Goal: Task Accomplishment & Management: Use online tool/utility

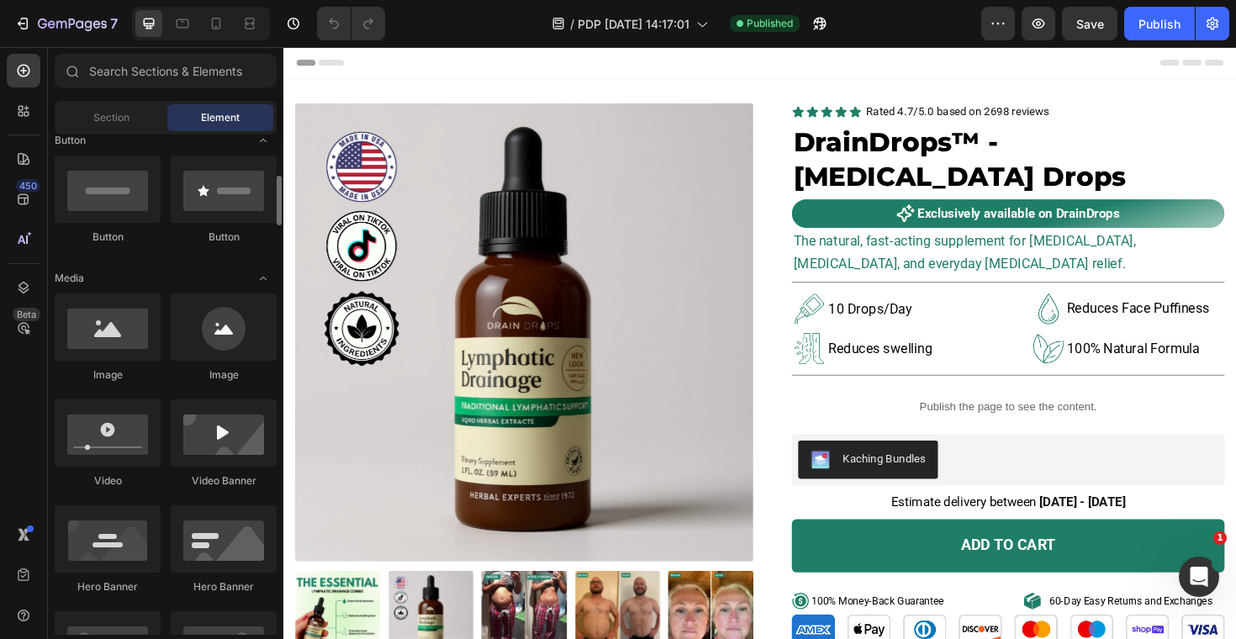
scroll to position [414, 0]
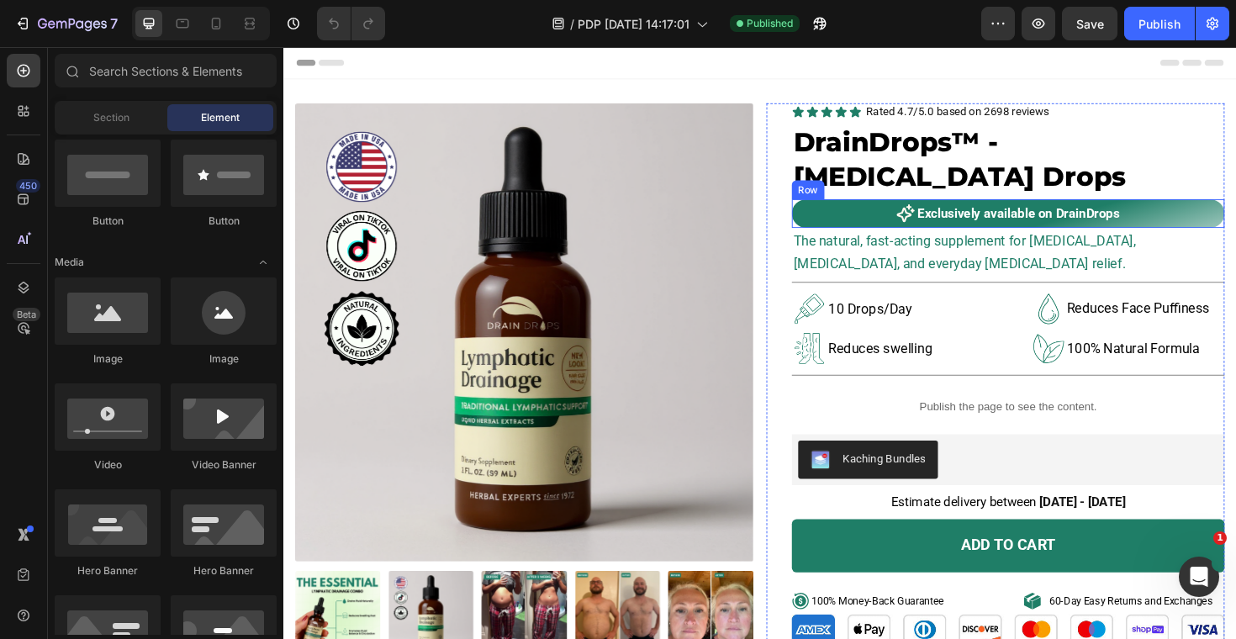
click at [1013, 236] on div "Icon Exclusively available on DrainDrops Text Block Row" at bounding box center [1051, 224] width 458 height 30
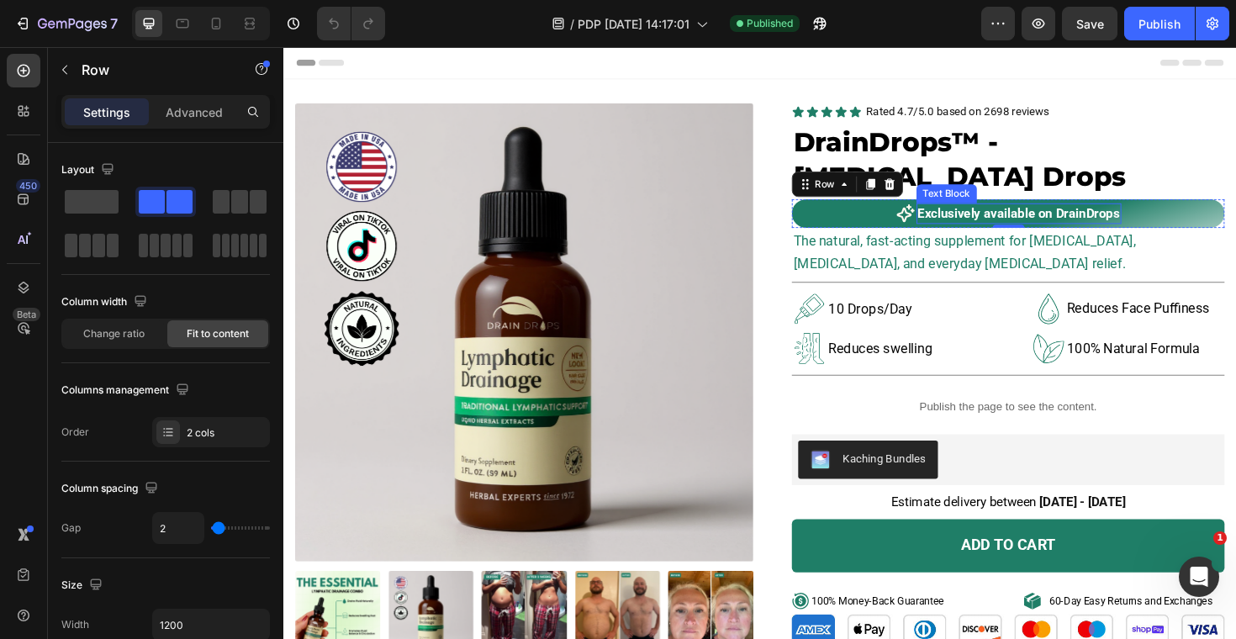
click at [1016, 228] on p "Exclusively available on DrainDrops" at bounding box center [1062, 224] width 214 height 18
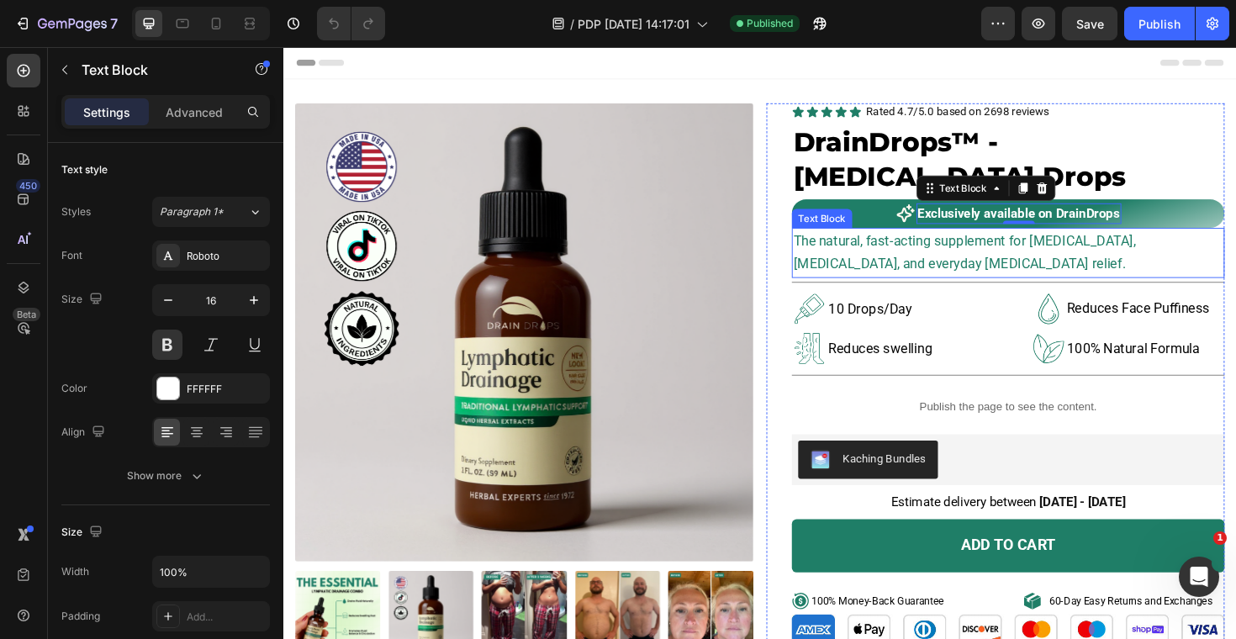
click at [1006, 263] on p "The natural, fast-acting supplement for [MEDICAL_DATA], [MEDICAL_DATA], and eve…" at bounding box center [1050, 266] width 455 height 50
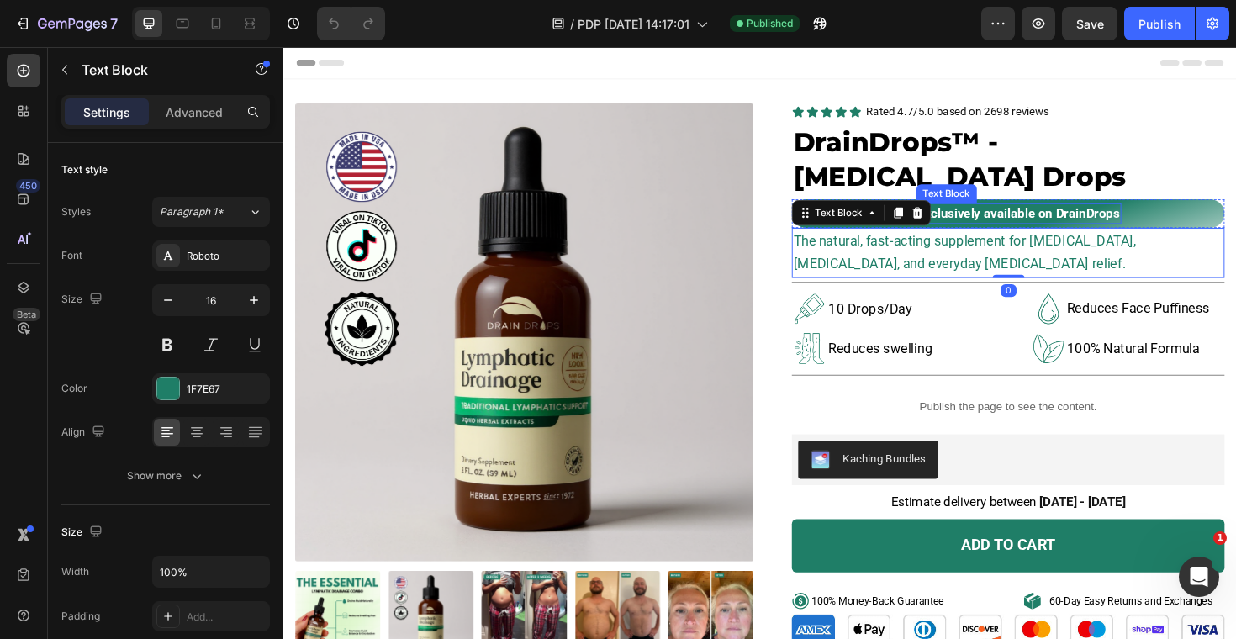
click at [1010, 223] on p "Exclusively available on DrainDrops" at bounding box center [1062, 224] width 214 height 18
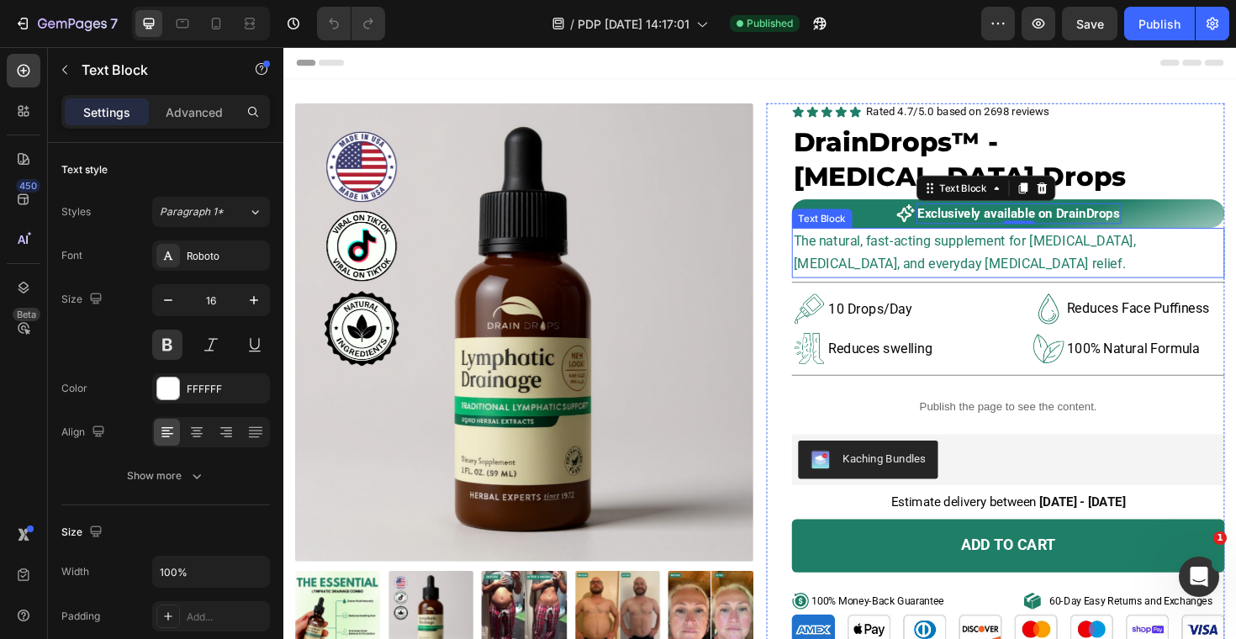
click at [1011, 251] on span "The natural, fast-acting supplement for [MEDICAL_DATA], [MEDICAL_DATA], and eve…" at bounding box center [1004, 265] width 362 height 42
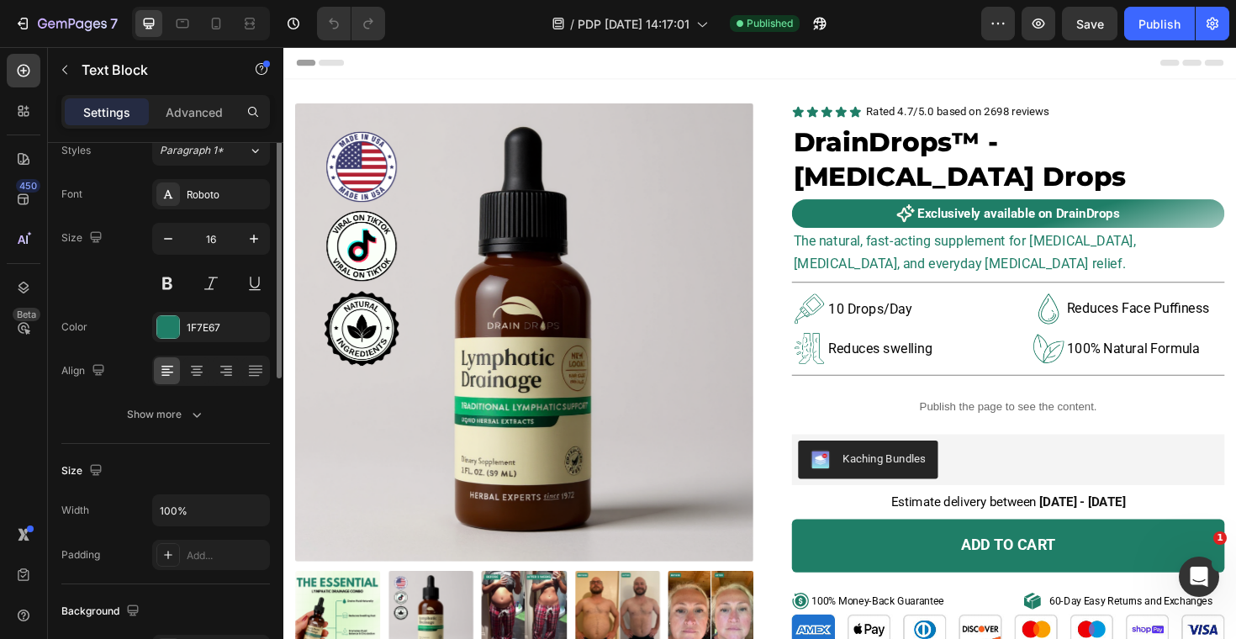
scroll to position [0, 0]
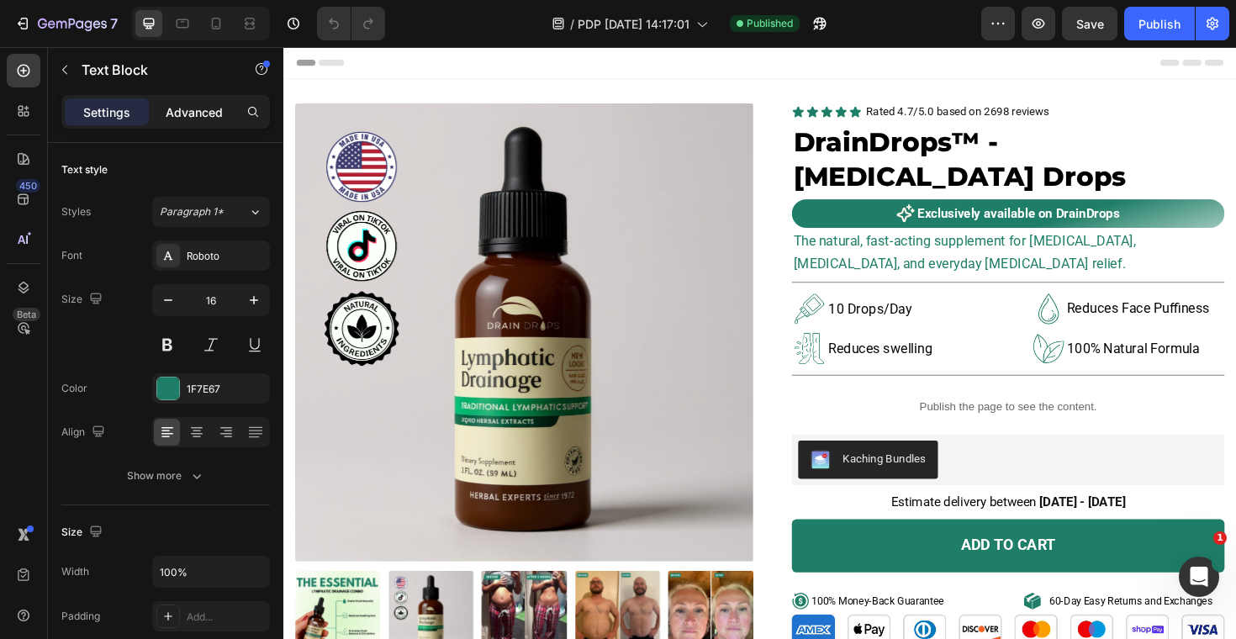
click at [177, 106] on p "Advanced" at bounding box center [194, 112] width 57 height 18
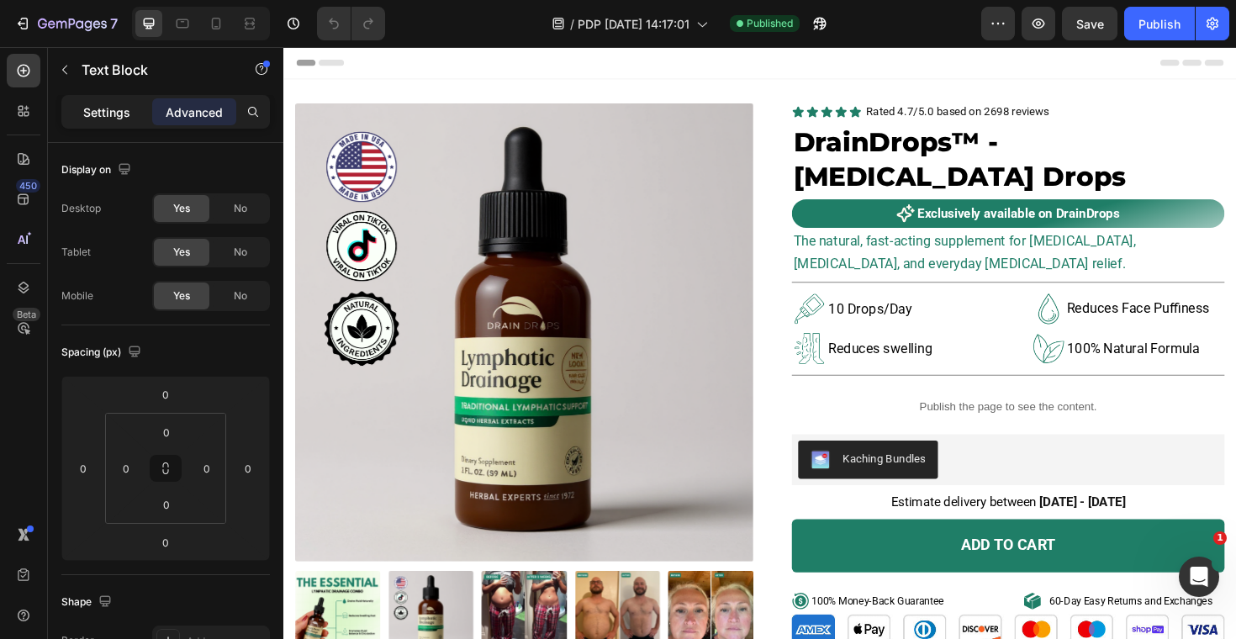
click at [118, 116] on p "Settings" at bounding box center [106, 112] width 47 height 18
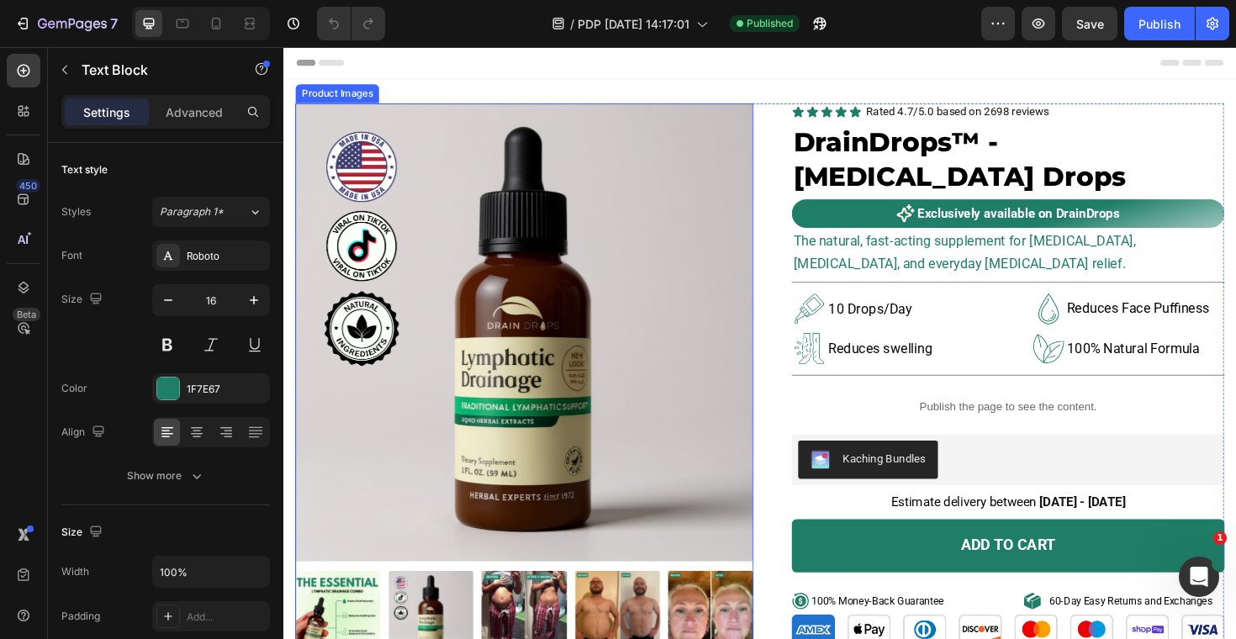
click at [604, 266] on img at bounding box center [538, 349] width 485 height 485
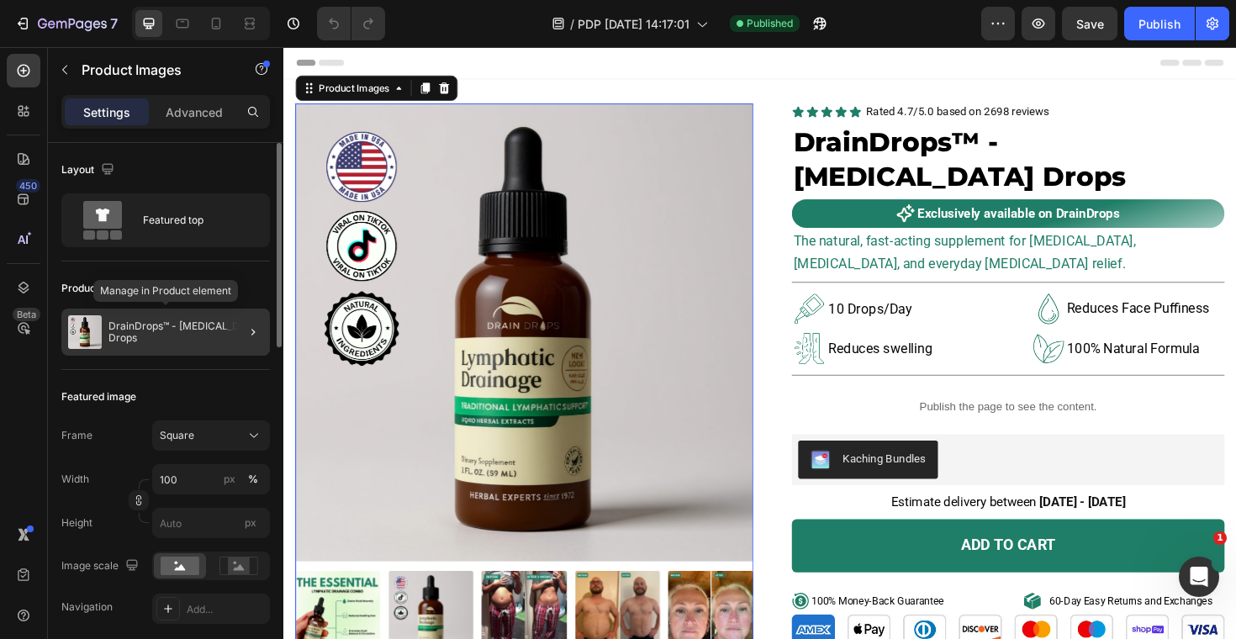
click at [150, 327] on p "DrainDrops™ - [MEDICAL_DATA] Drops" at bounding box center [185, 332] width 155 height 24
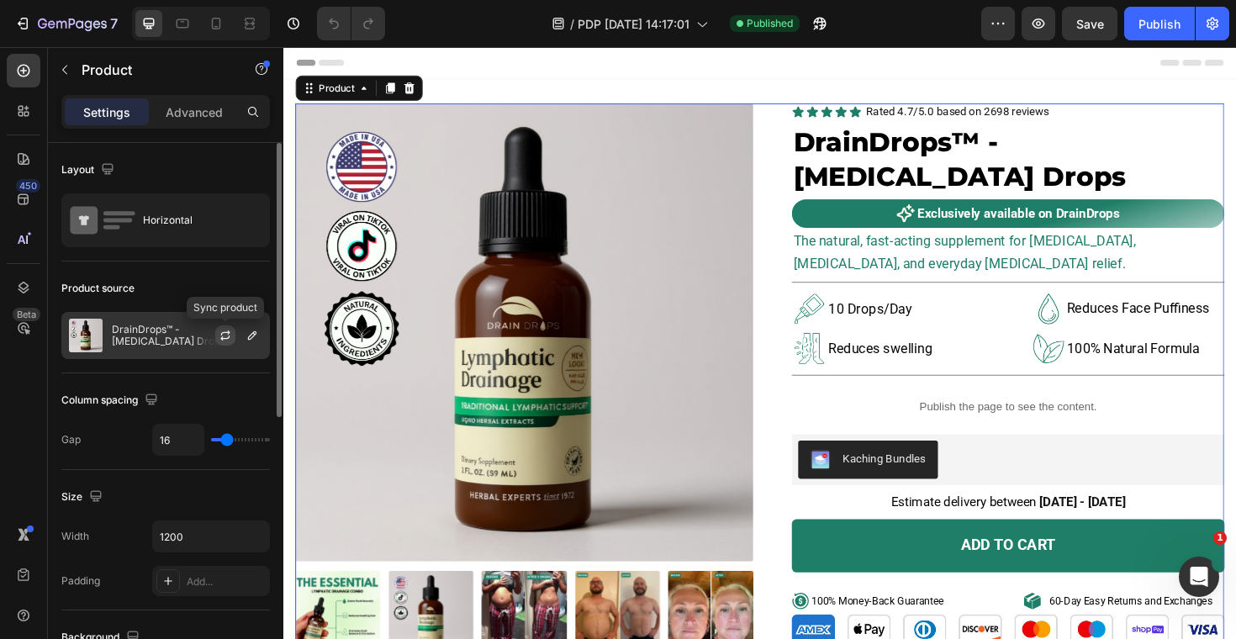
click at [222, 331] on icon "button" at bounding box center [225, 335] width 13 height 13
click at [0, 0] on icon "button" at bounding box center [0, 0] width 0 height 0
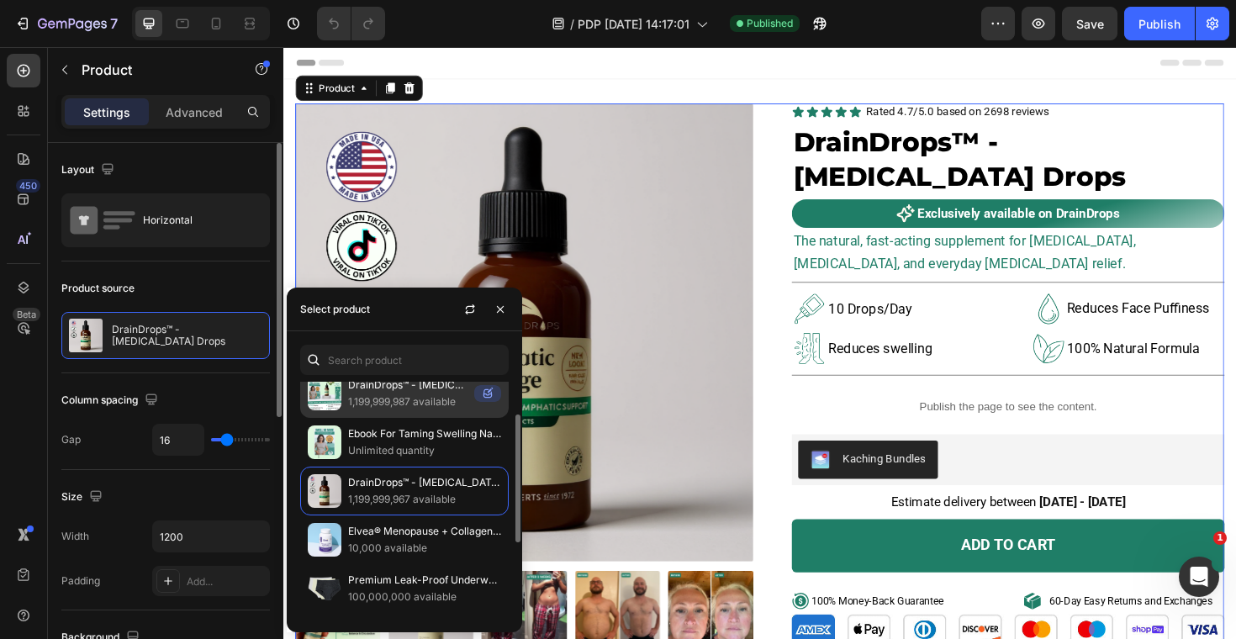
scroll to position [135, 0]
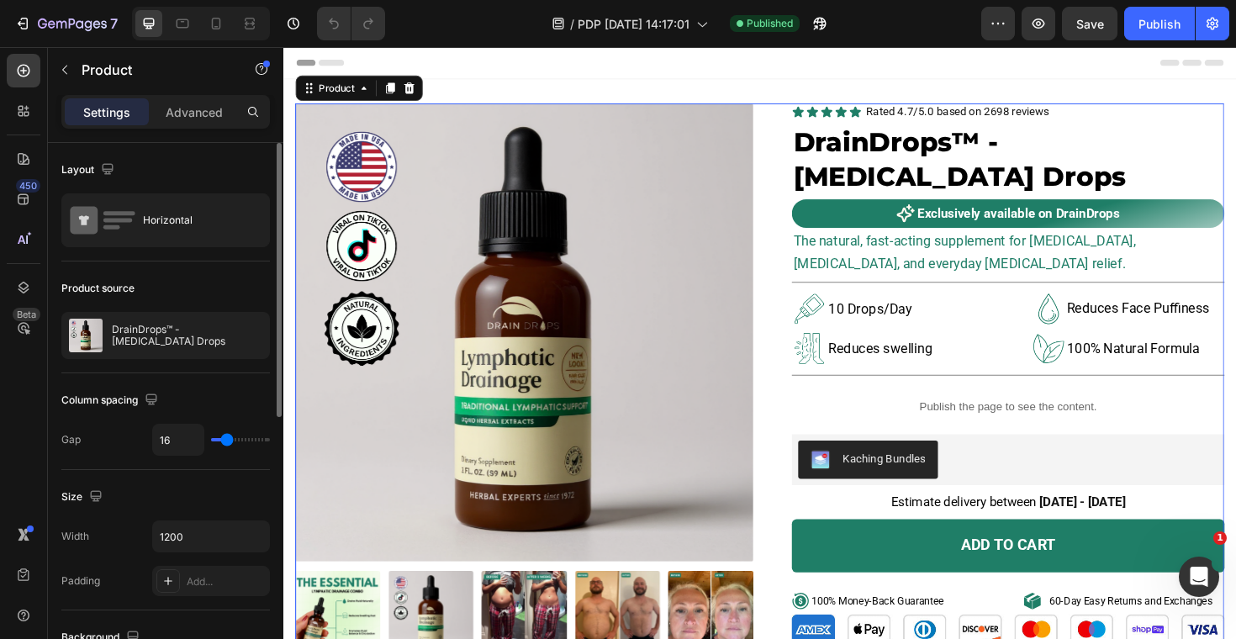
click at [263, 291] on div "Product source" at bounding box center [165, 288] width 209 height 27
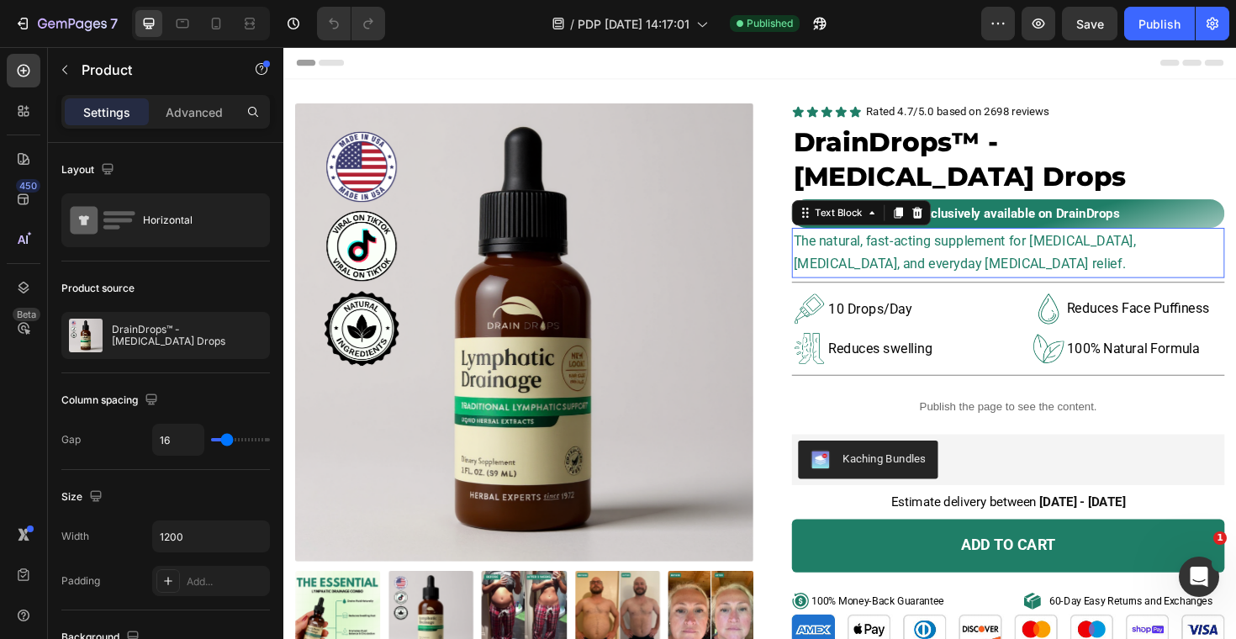
click at [1105, 267] on p "The natural, fast-acting supplement for [MEDICAL_DATA], [MEDICAL_DATA], and eve…" at bounding box center [1050, 266] width 455 height 50
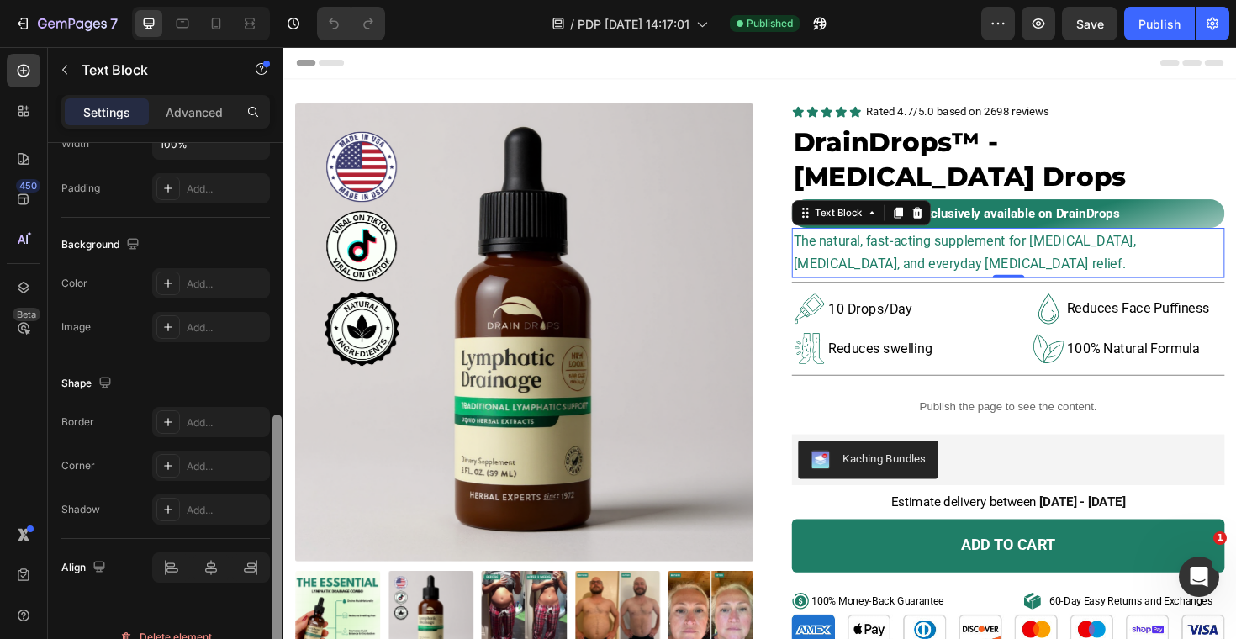
scroll to position [452, 0]
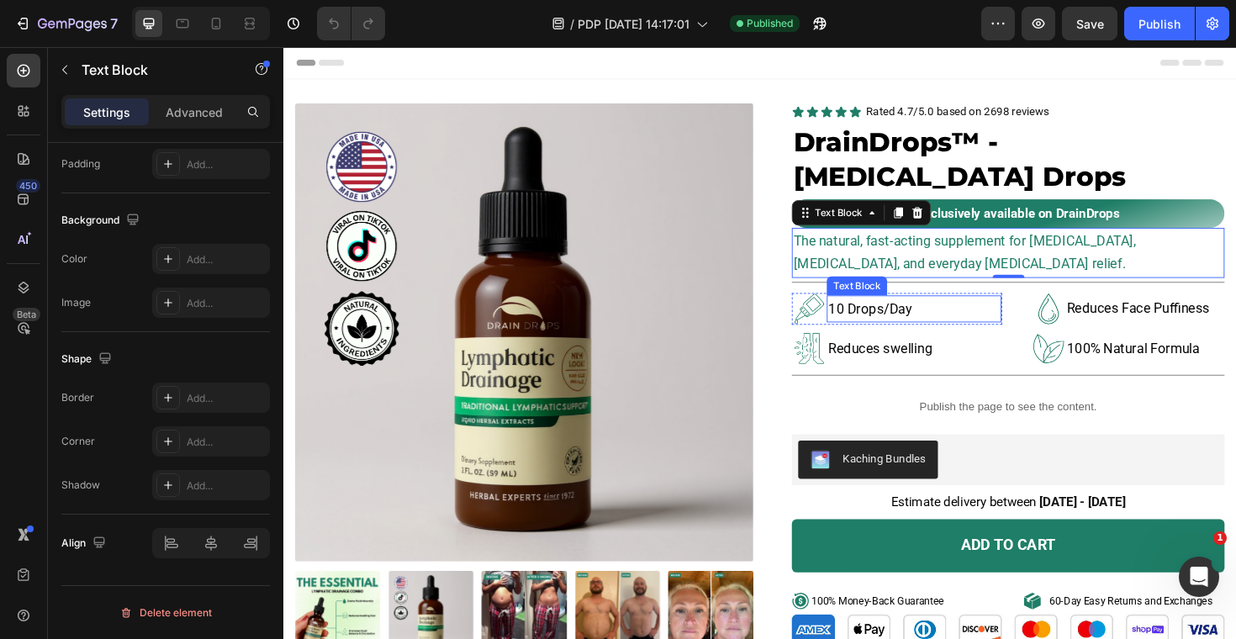
click at [910, 325] on p "10 Drops/Day" at bounding box center [951, 325] width 182 height 26
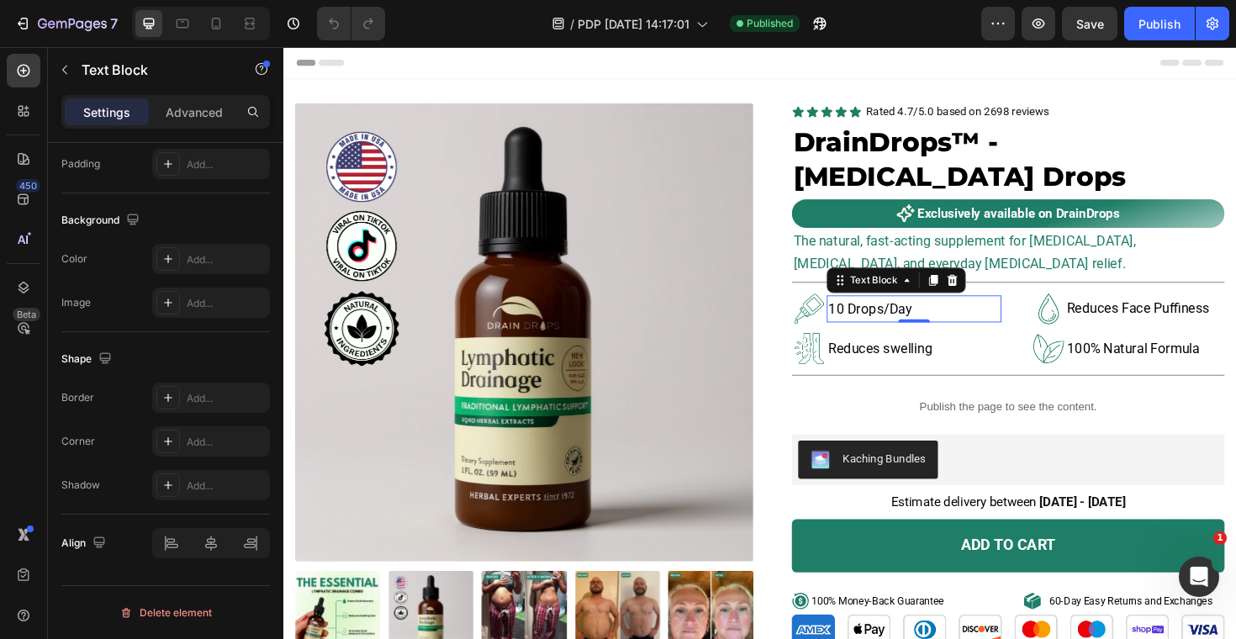
click at [920, 329] on p "10 Drops/Day" at bounding box center [951, 325] width 182 height 26
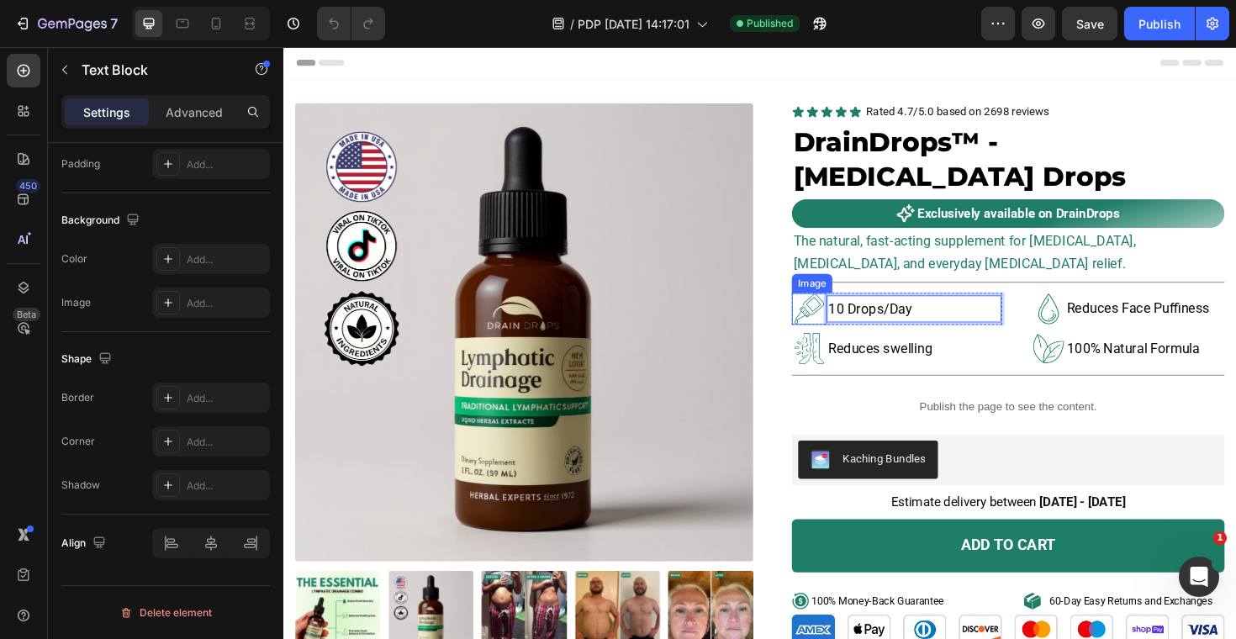
click at [831, 332] on img at bounding box center [840, 325] width 34 height 34
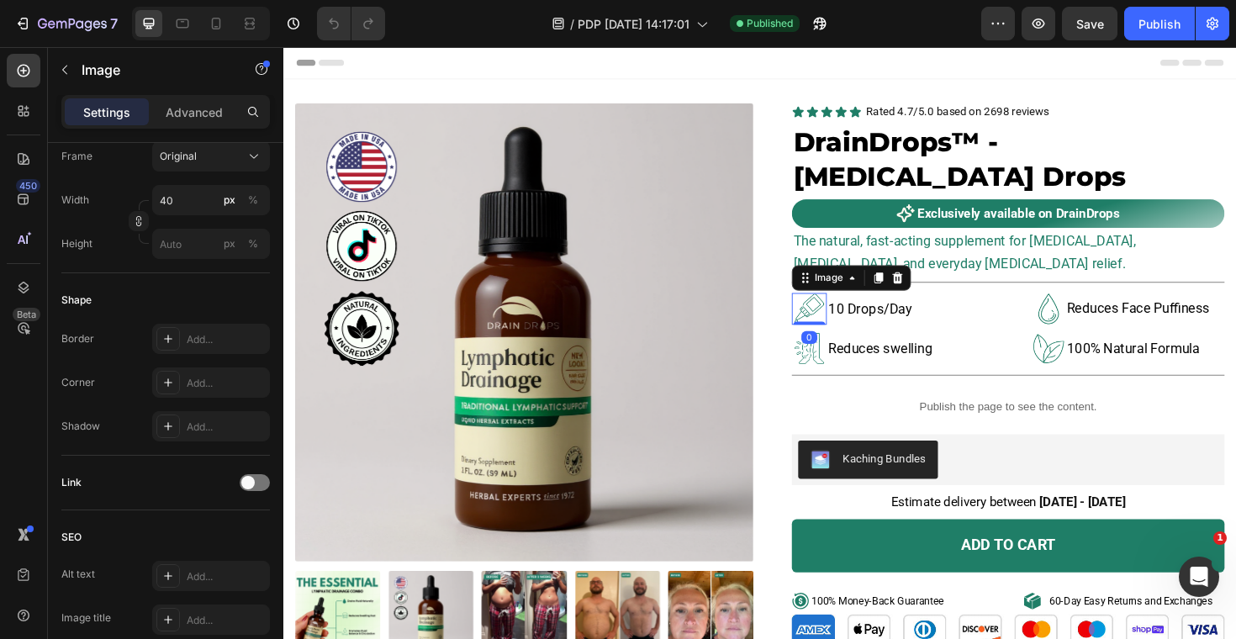
scroll to position [0, 0]
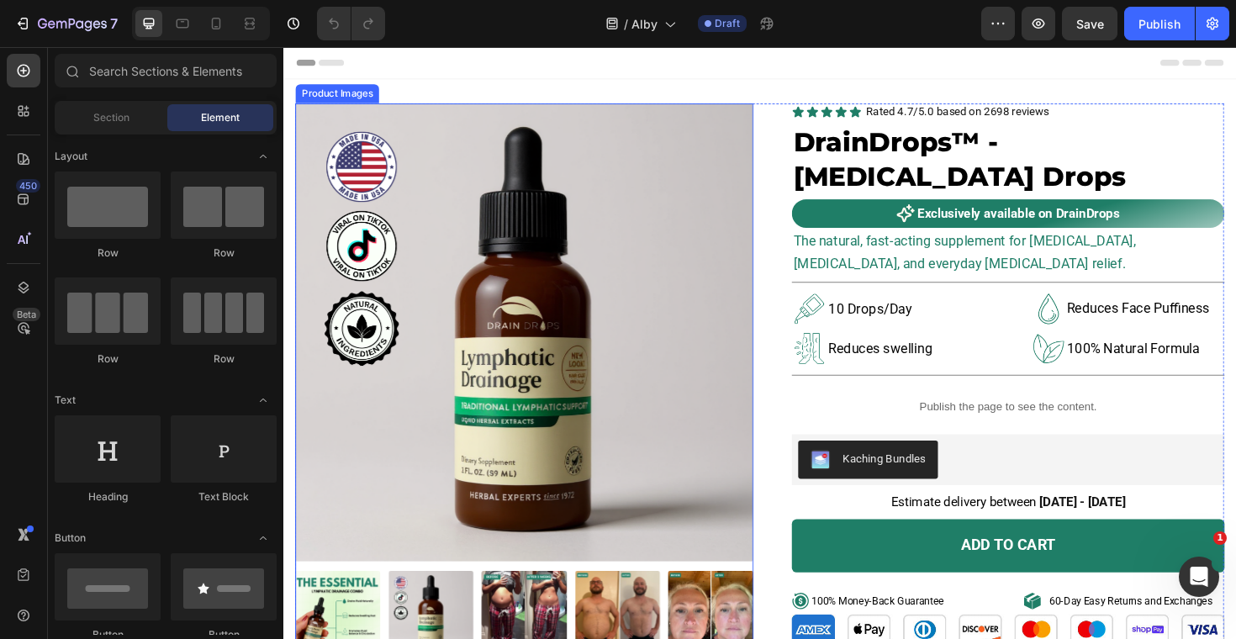
click at [666, 367] on img at bounding box center [538, 349] width 485 height 485
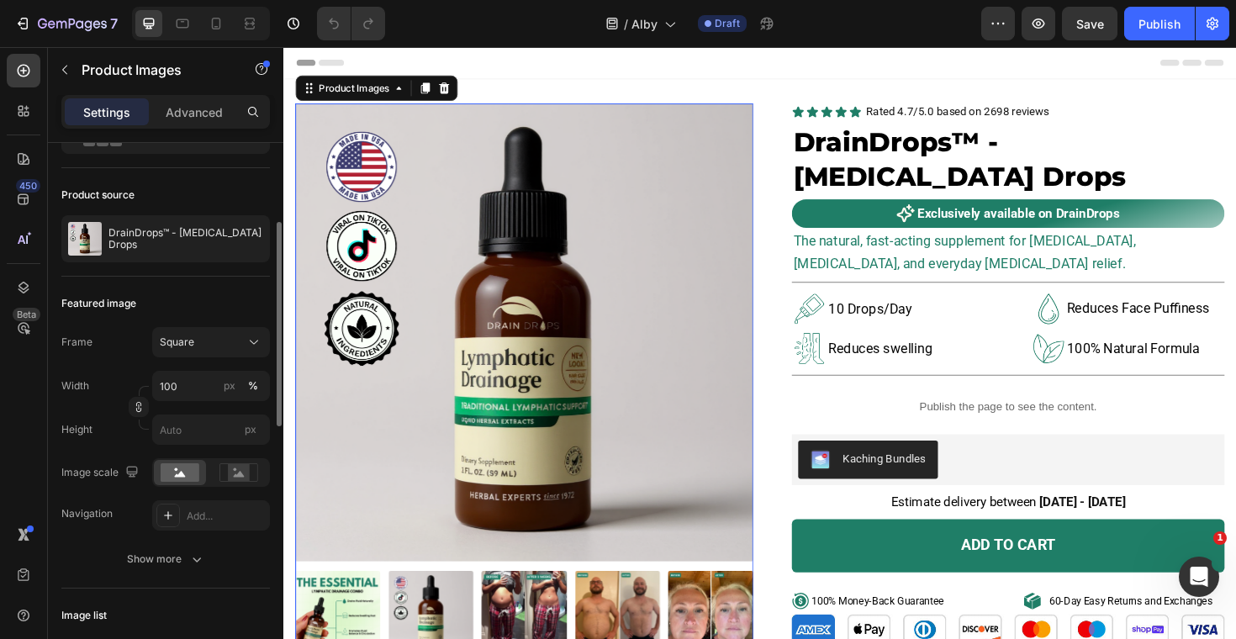
scroll to position [125, 0]
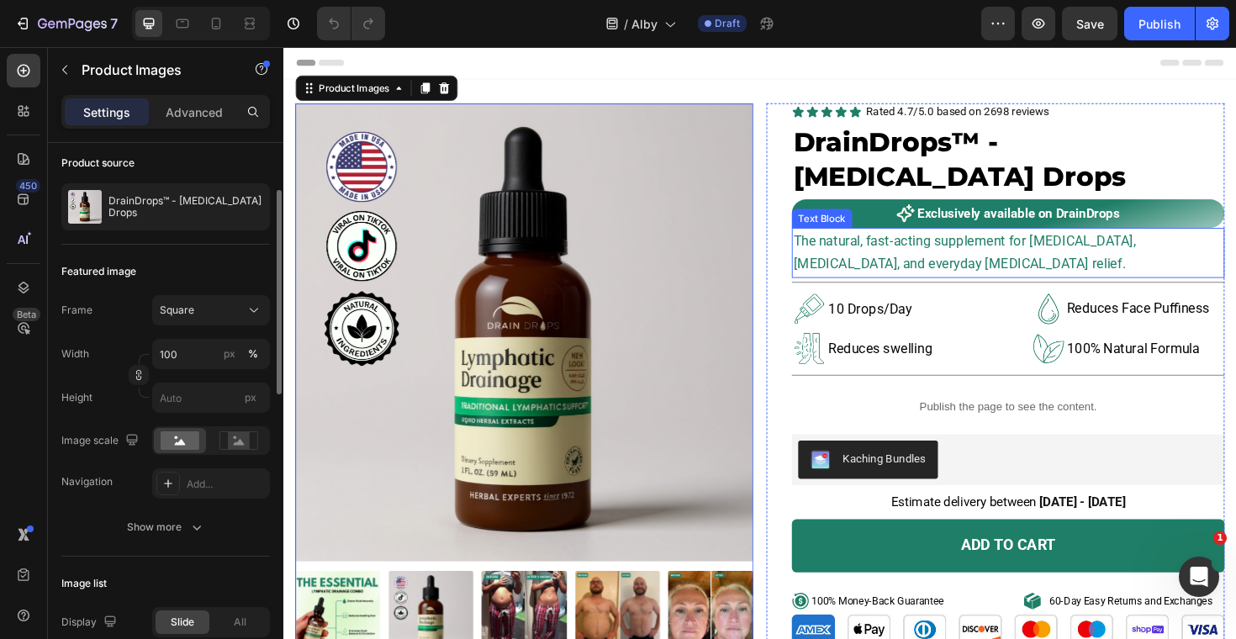
click at [988, 254] on span "The natural, fast-acting supplement for [MEDICAL_DATA], [MEDICAL_DATA], and eve…" at bounding box center [1004, 265] width 362 height 42
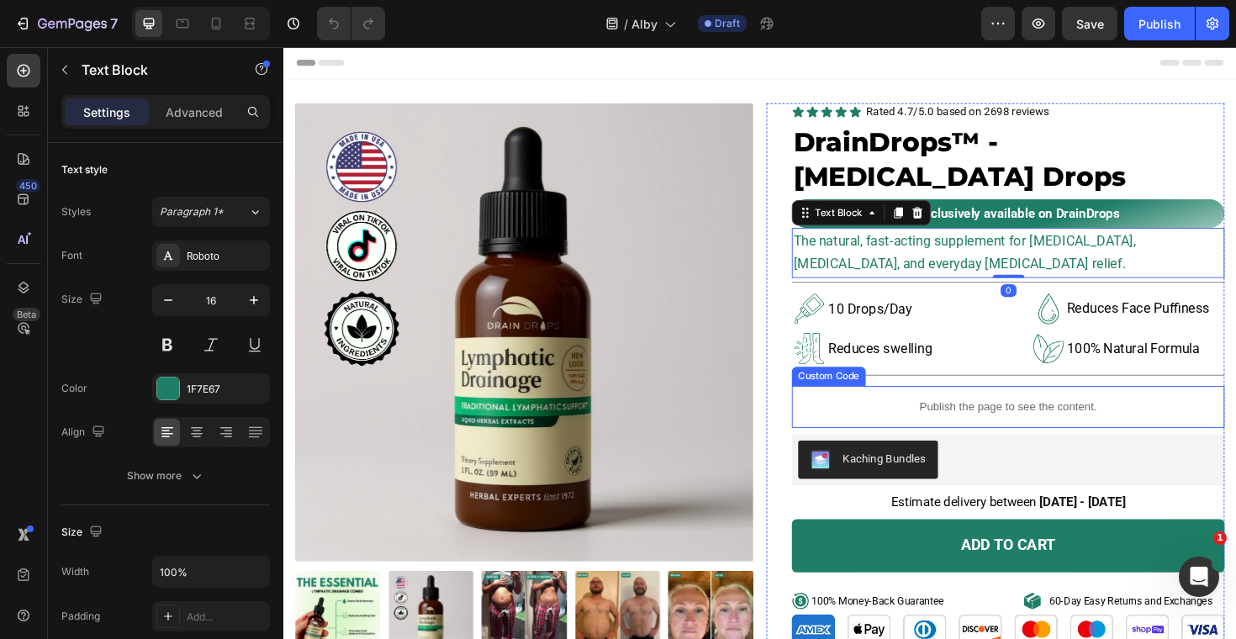
scroll to position [81, 0]
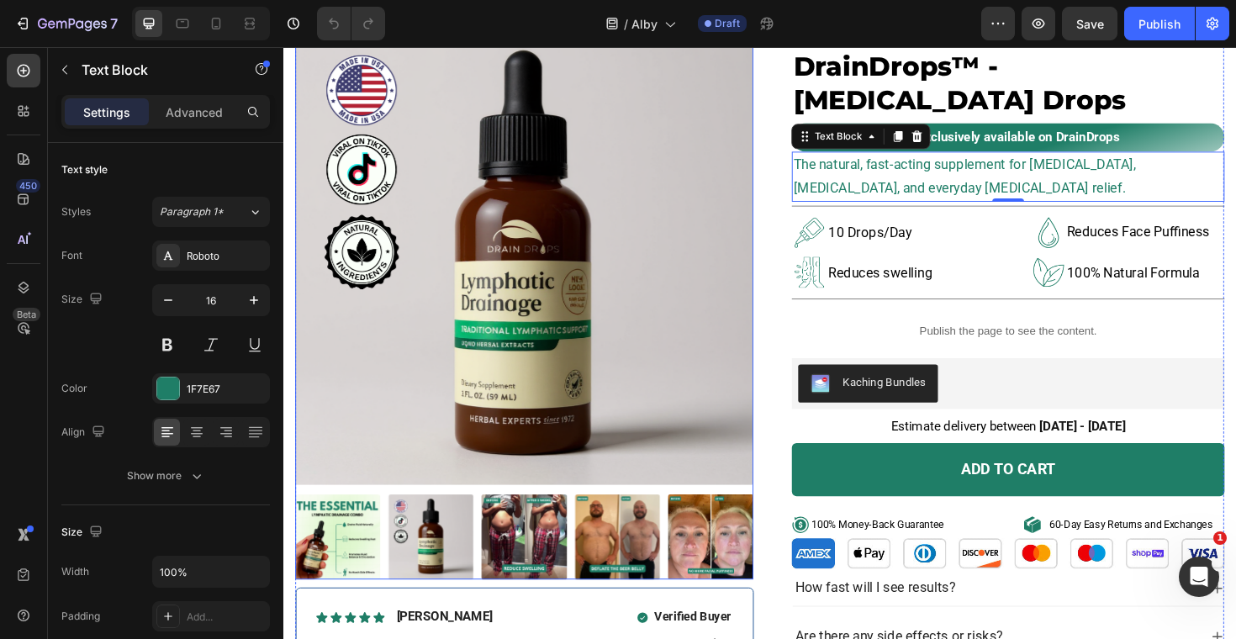
click at [545, 566] on img at bounding box center [539, 566] width 90 height 90
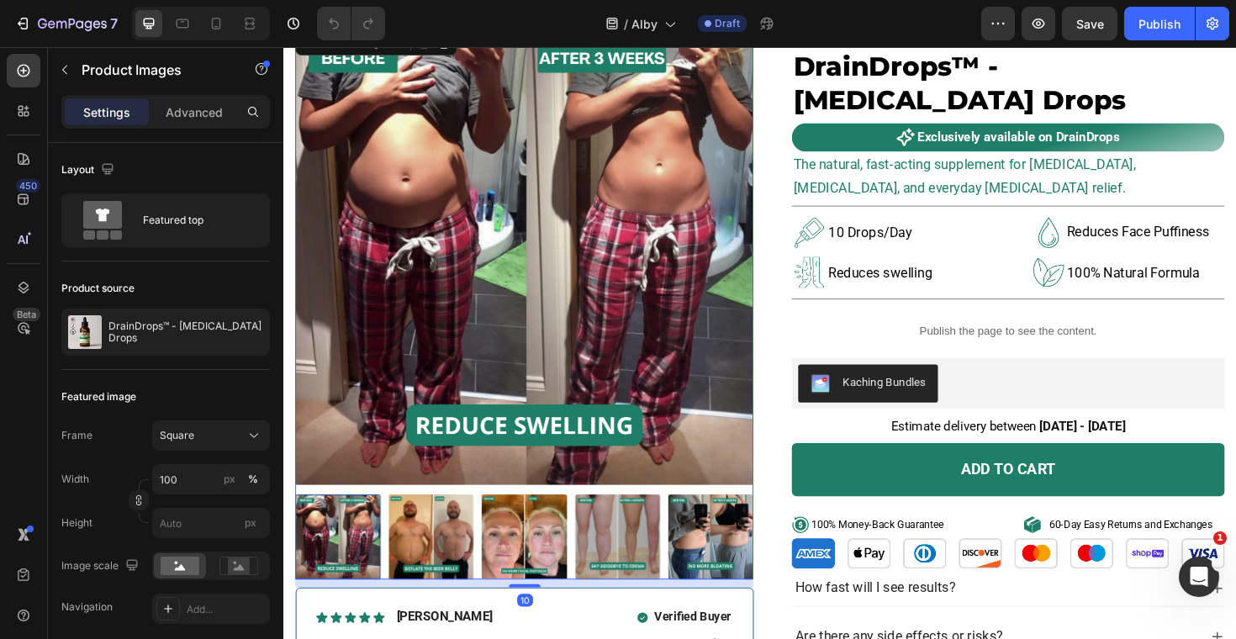
scroll to position [262, 0]
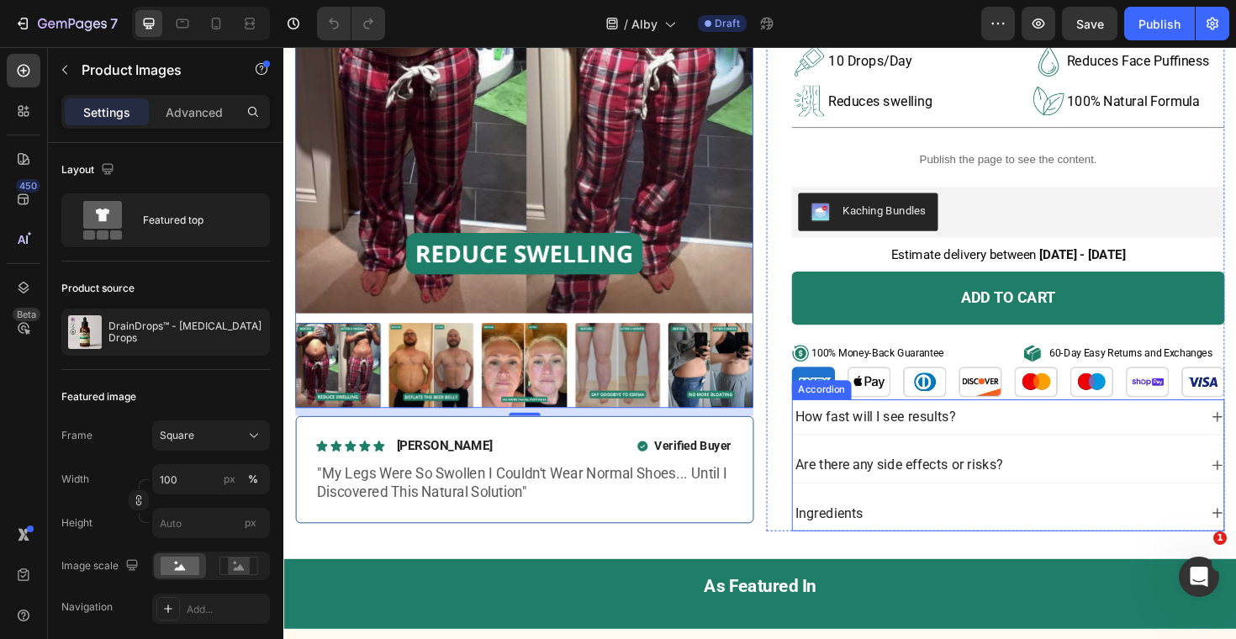
click at [1037, 431] on div "How fast will I see results?" at bounding box center [1037, 439] width 430 height 24
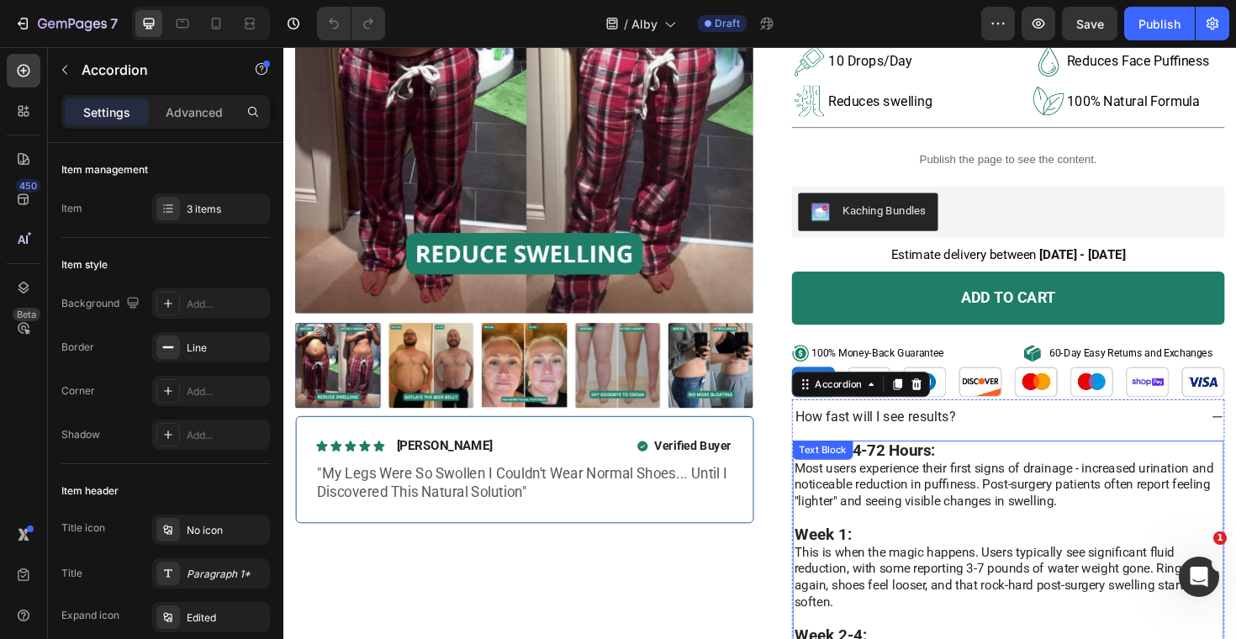
scroll to position [270, 0]
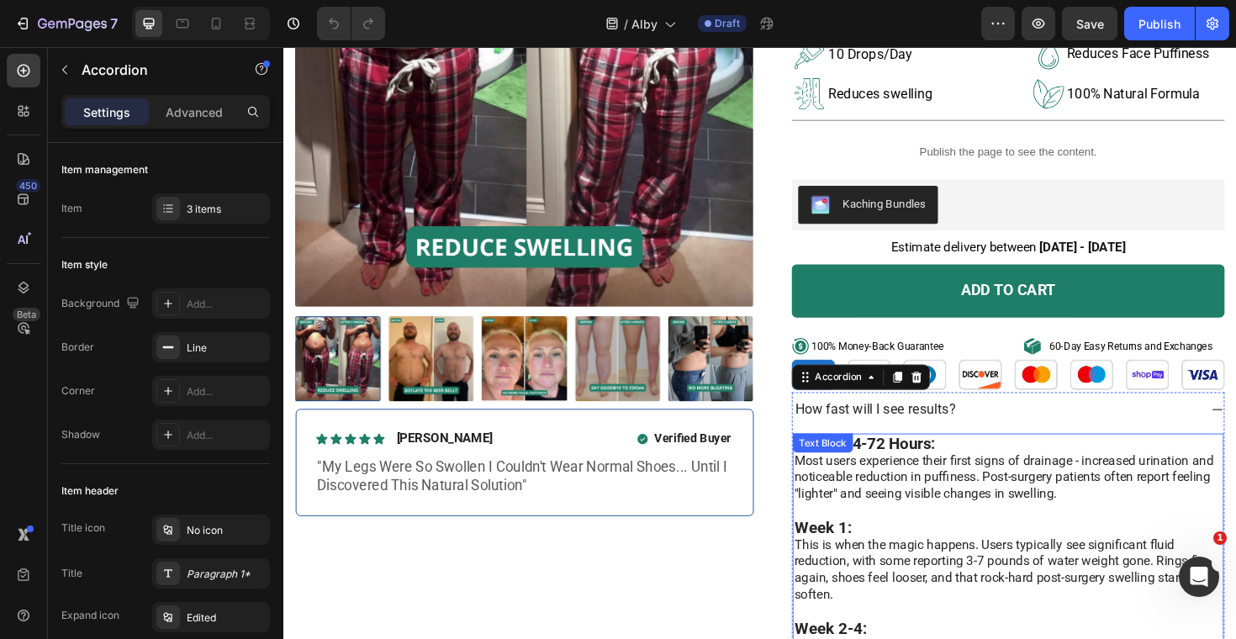
click at [959, 492] on p "Within 24-72 Hours: Most users experience their first signs of drainage - incre…" at bounding box center [1050, 600] width 453 height 285
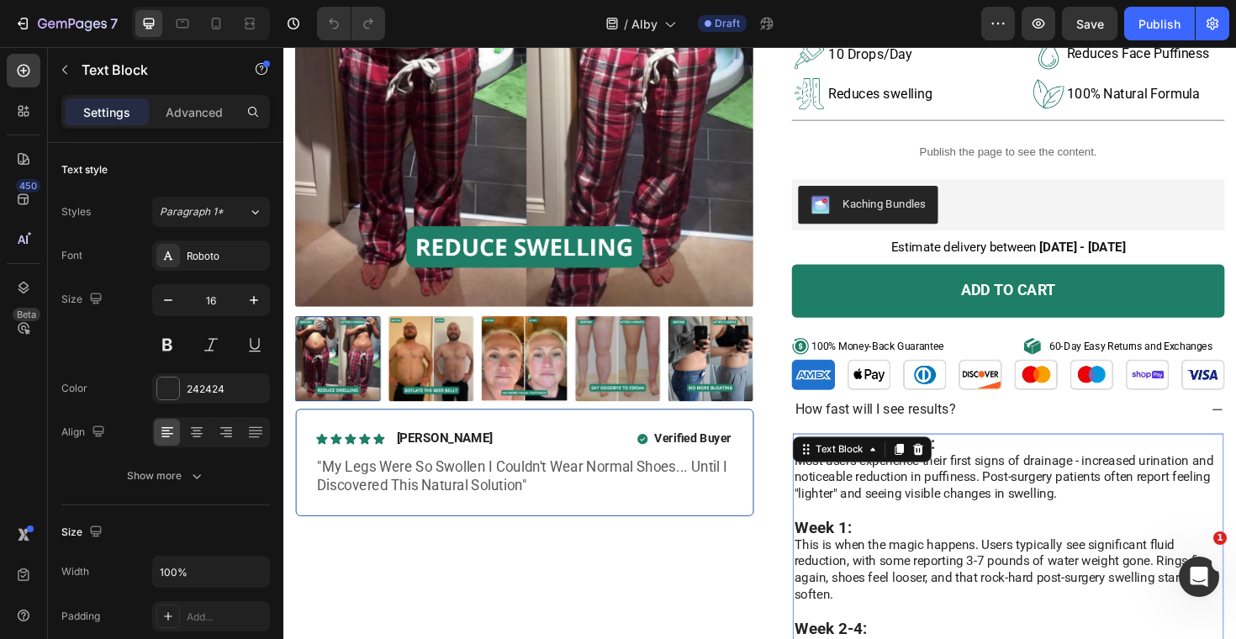
click at [955, 509] on p "Within 24-72 Hours: Most users experience their first signs of drainage - incre…" at bounding box center [1050, 600] width 453 height 285
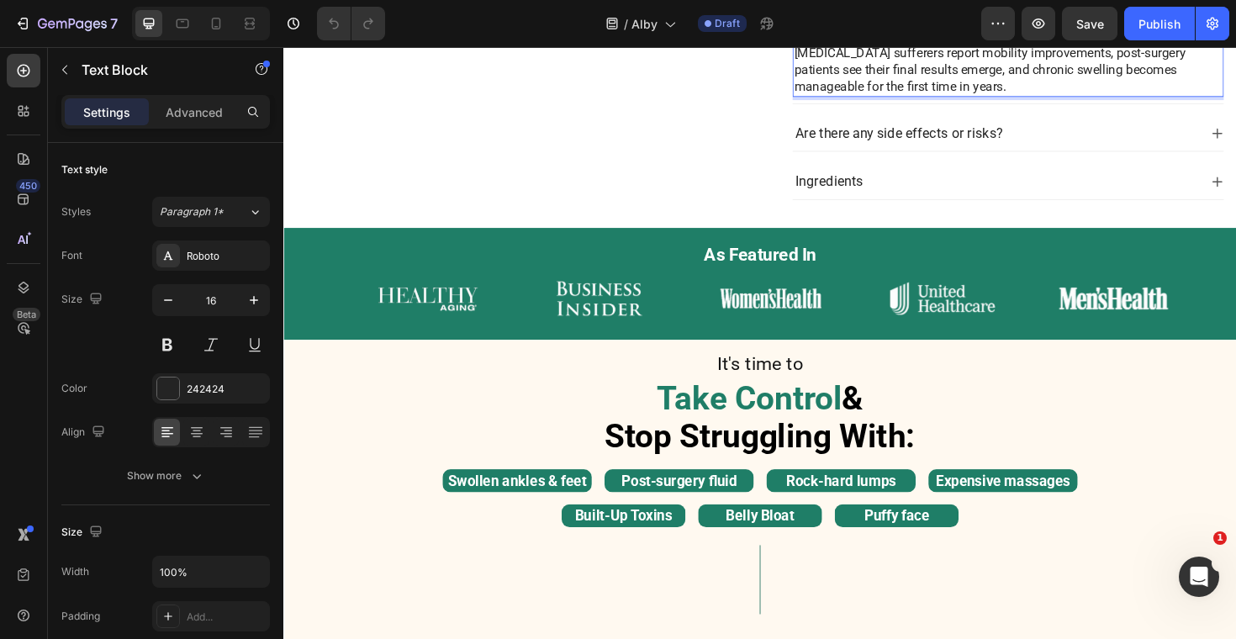
scroll to position [925, 0]
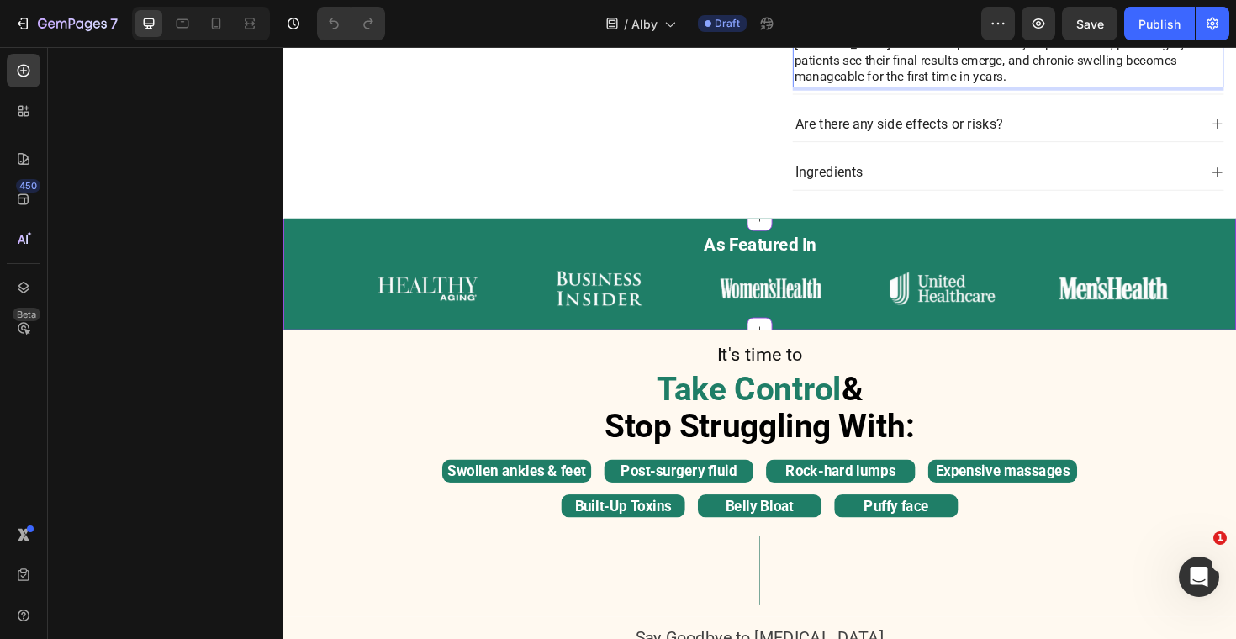
click at [854, 267] on div "As Featured In Heading Image Image Image Image Image Image Carousel" at bounding box center [787, 281] width 1009 height 88
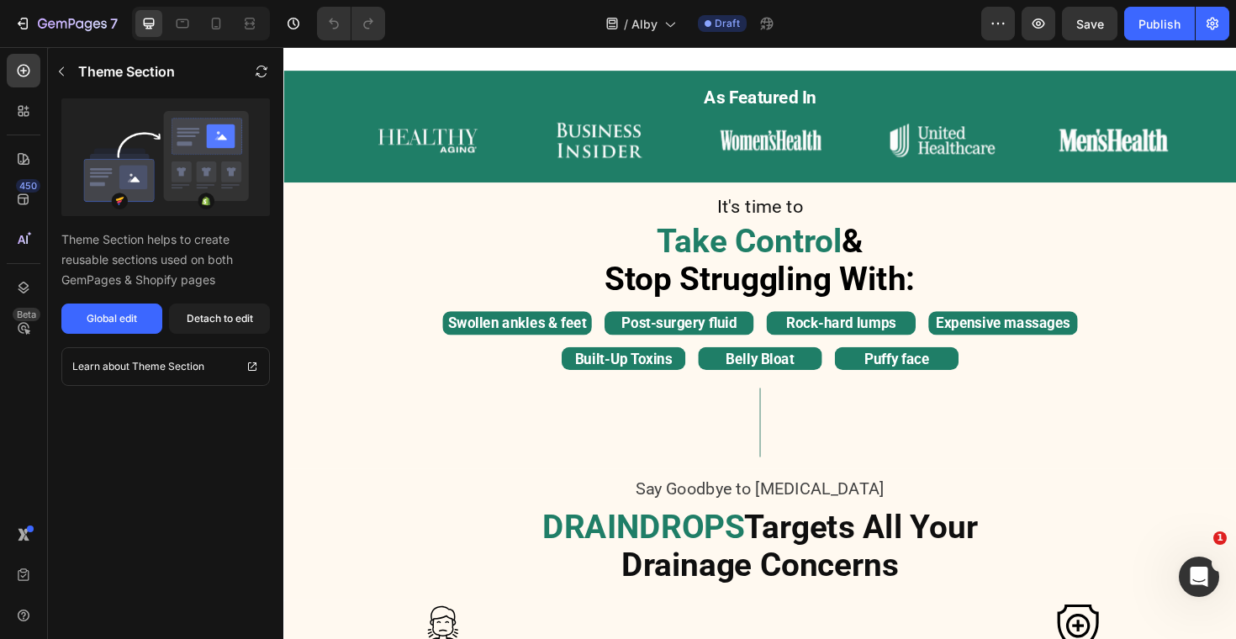
scroll to position [1157, 0]
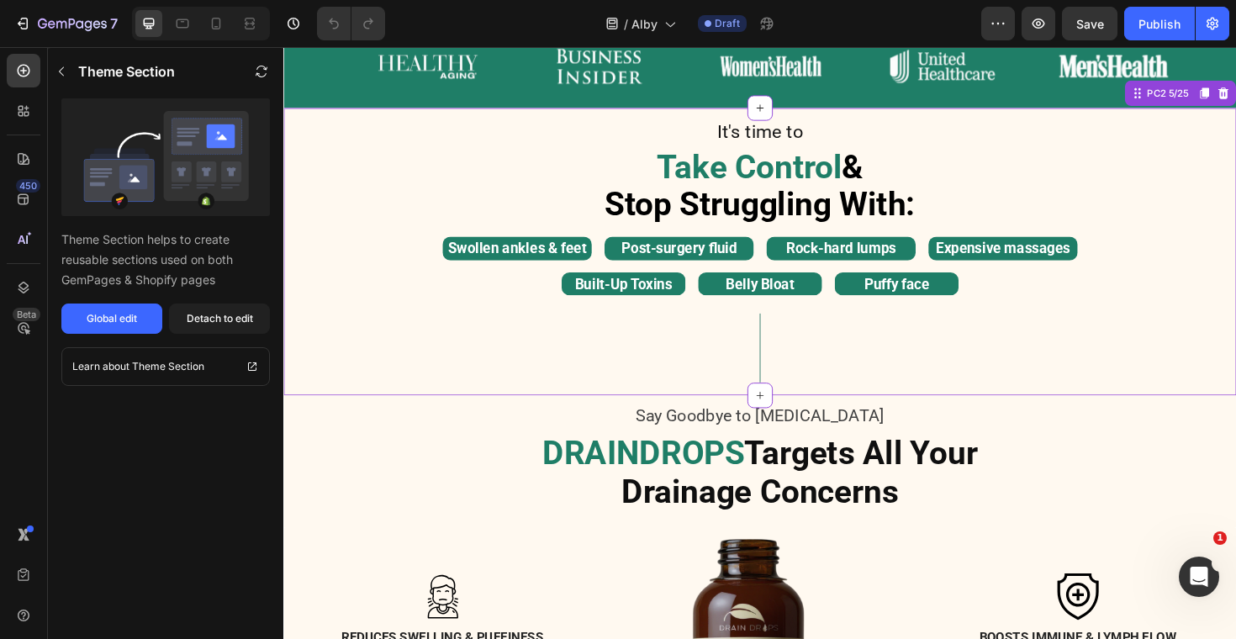
click at [781, 180] on strong "Take Control" at bounding box center [777, 174] width 196 height 40
click at [808, 230] on strong "Stop Struggling With:" at bounding box center [788, 213] width 329 height 40
click at [843, 258] on strong "Rock-hard lumps" at bounding box center [874, 260] width 117 height 18
click at [859, 260] on strong "Rock-hard lumps" at bounding box center [874, 260] width 117 height 18
click at [424, 241] on div "It's time to Text Block Take Control & Stop Struggling With: Text Block Swollen…" at bounding box center [787, 215] width 1009 height 190
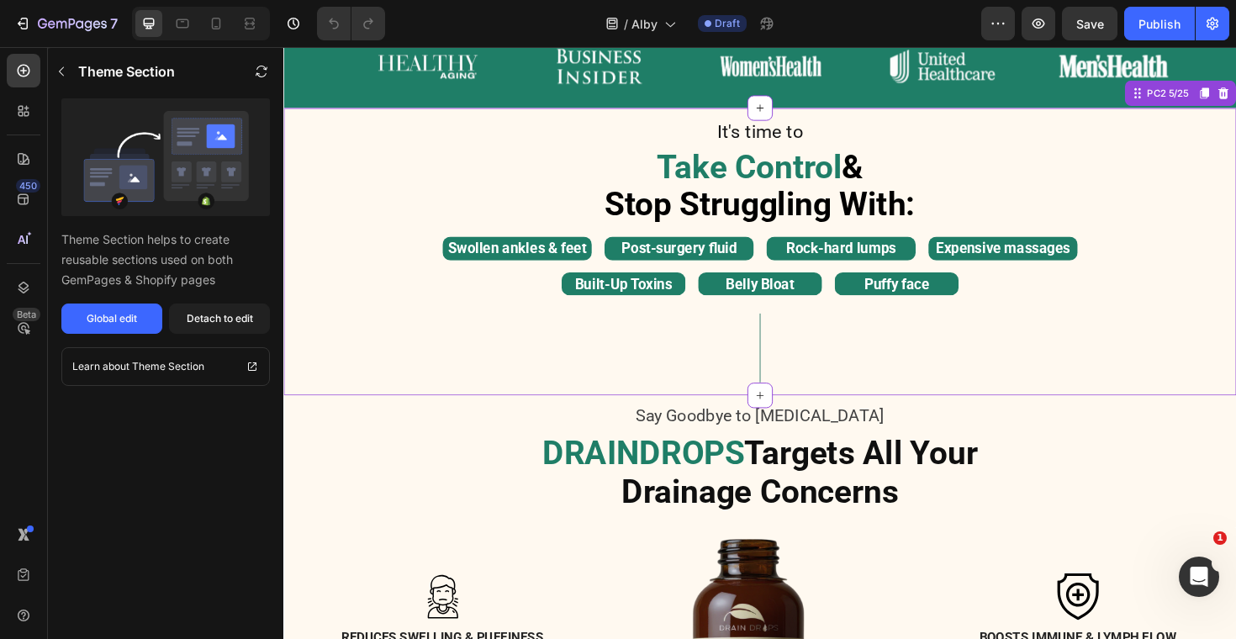
click at [423, 354] on div at bounding box center [787, 366] width 1009 height 84
click at [566, 494] on strong "DRAINDROPS" at bounding box center [665, 477] width 214 height 40
click at [595, 337] on div at bounding box center [787, 366] width 1009 height 84
click at [784, 156] on strong "Take Control" at bounding box center [777, 174] width 196 height 40
click at [788, 161] on strong "Take Control" at bounding box center [777, 174] width 196 height 40
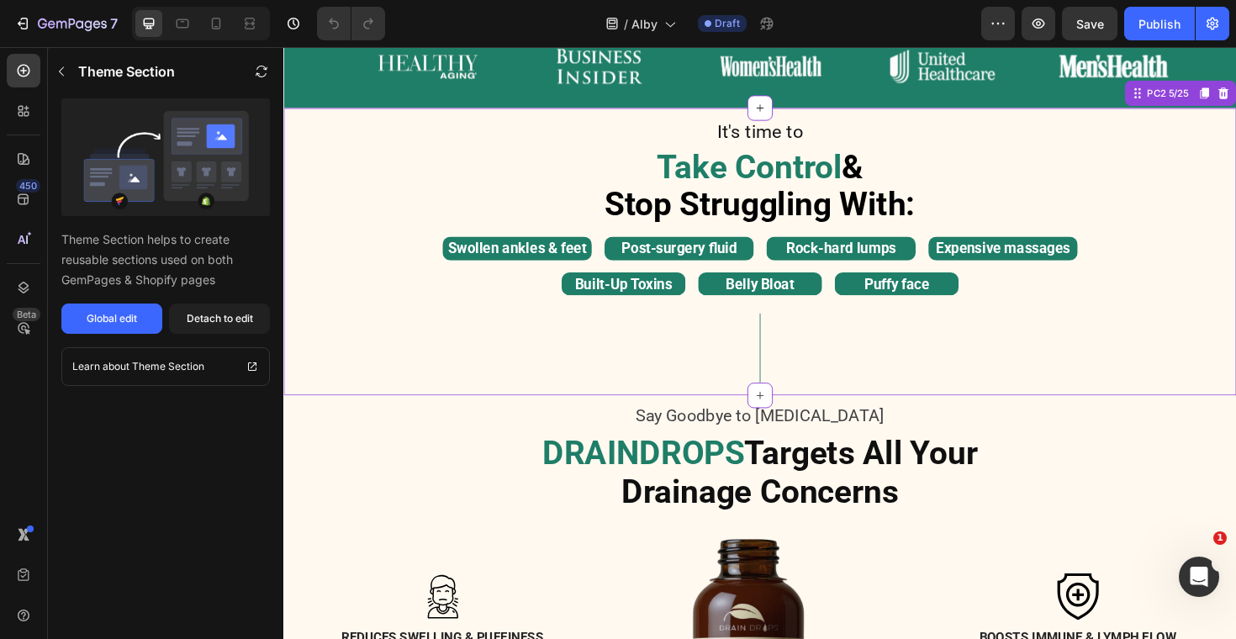
click at [788, 161] on strong "Take Control" at bounding box center [777, 174] width 196 height 40
click at [783, 178] on strong "Take Control" at bounding box center [777, 174] width 196 height 40
click at [759, 248] on div "Post-surgery fluid" at bounding box center [702, 260] width 158 height 24
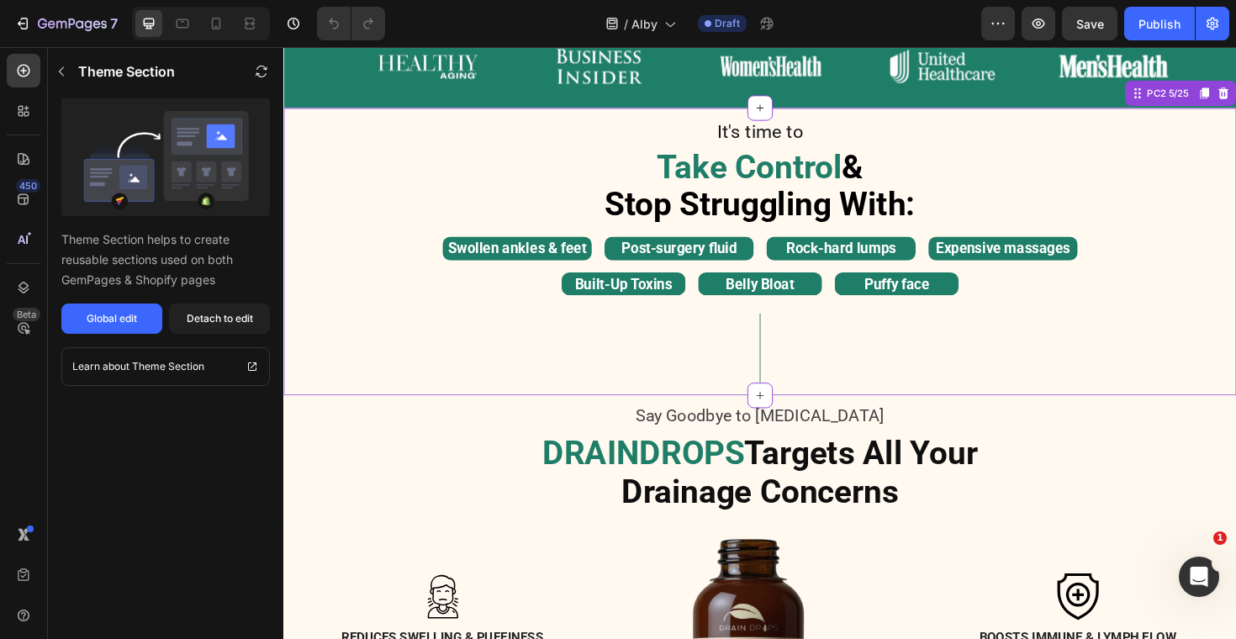
click at [758, 256] on strong "Post-surgery fluid" at bounding box center [702, 260] width 123 height 18
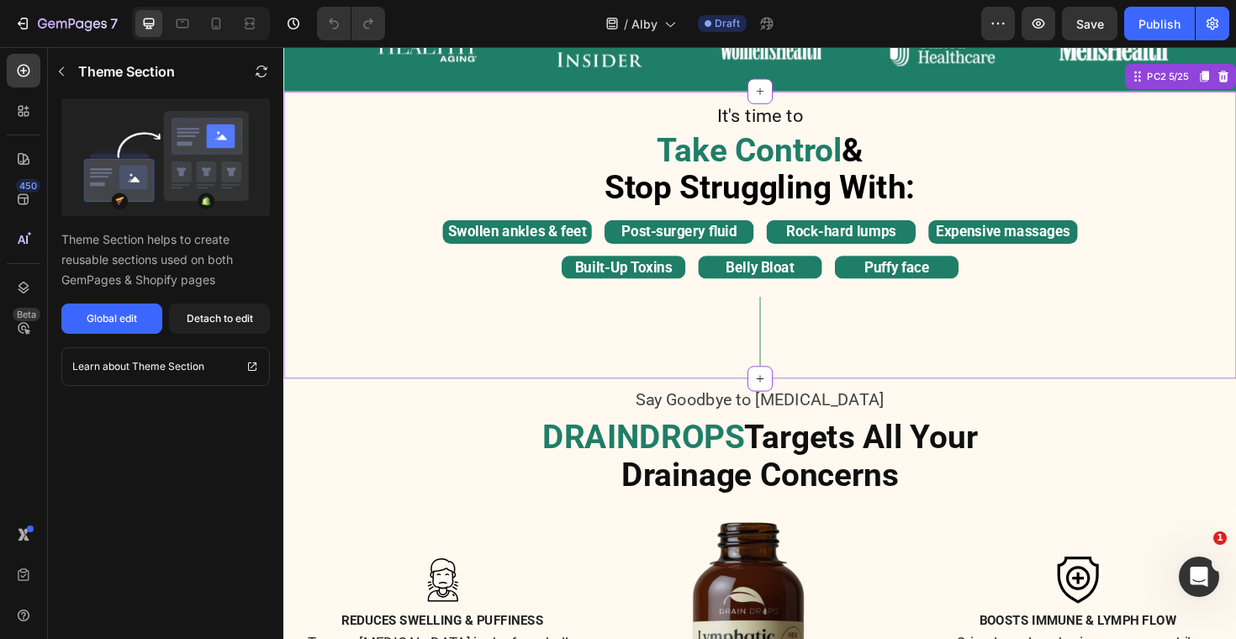
scroll to position [1176, 0]
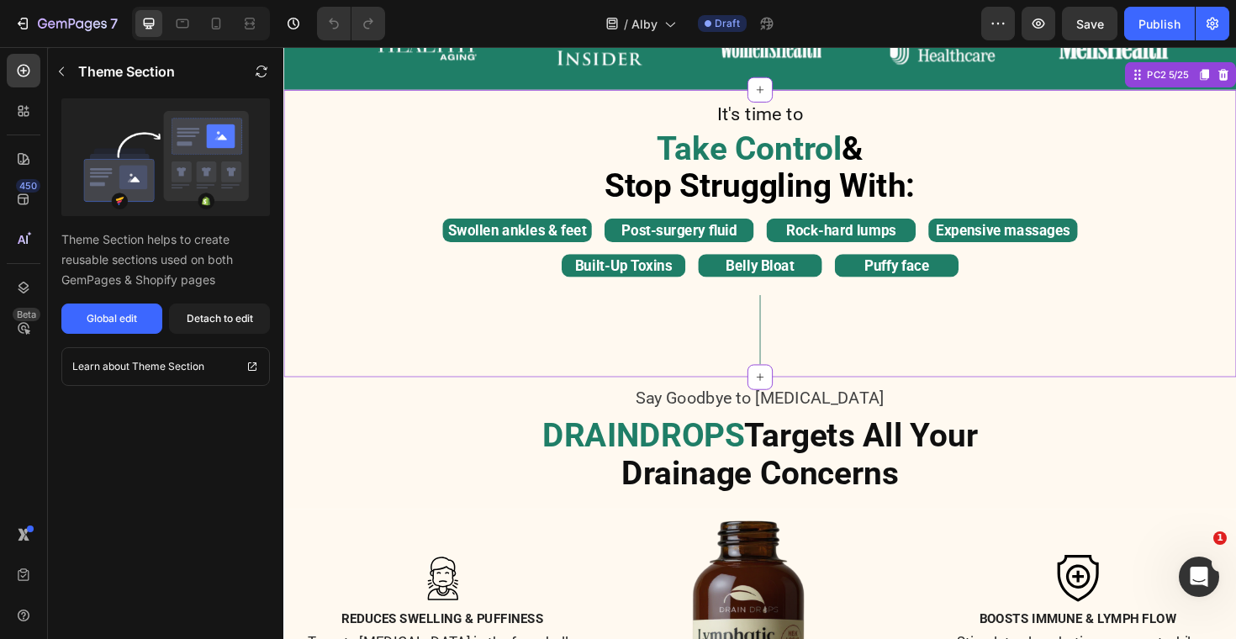
click at [730, 235] on strong "Post-surgery fluid" at bounding box center [702, 241] width 123 height 18
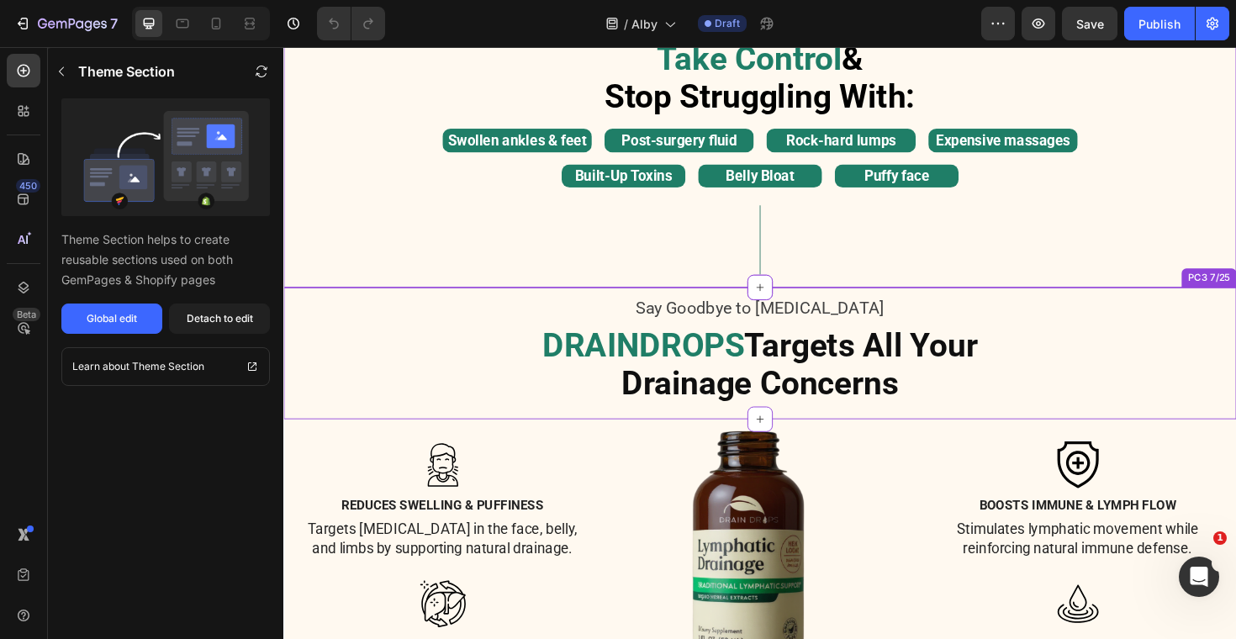
scroll to position [1415, 0]
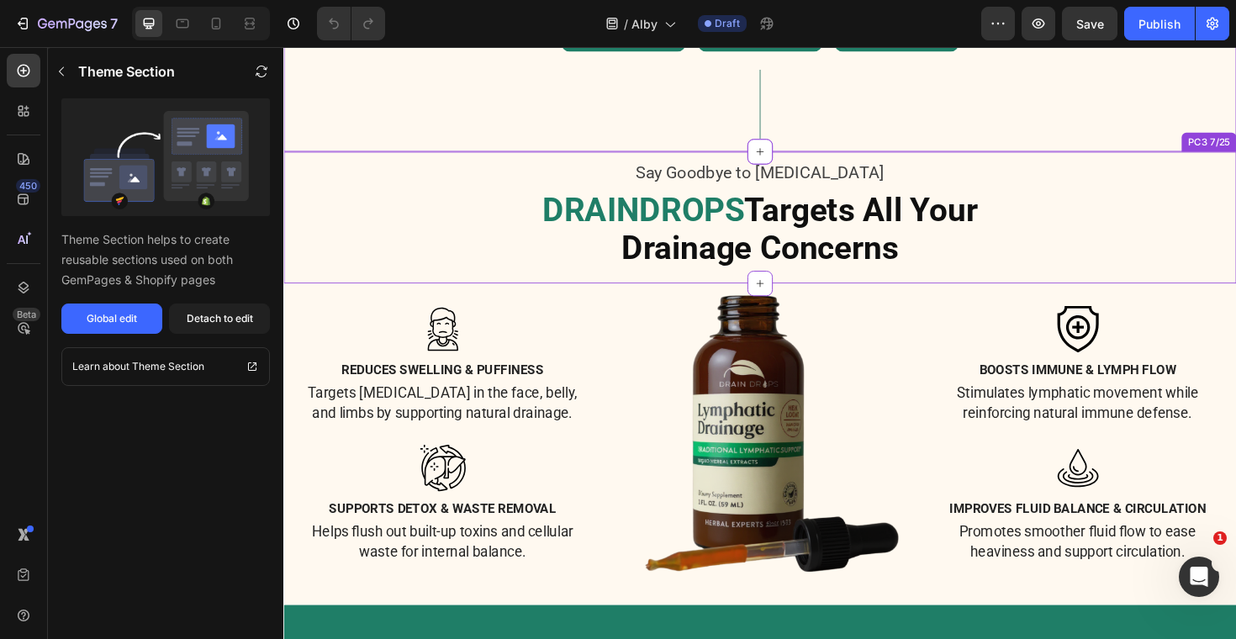
click at [756, 270] on strong "Drainage Concerns" at bounding box center [788, 260] width 293 height 40
click at [757, 264] on strong "Drainage Concerns" at bounding box center [788, 260] width 293 height 40
click at [568, 434] on p "Targets [MEDICAL_DATA] in the face, belly, and limbs by supporting natural drai…" at bounding box center [452, 424] width 308 height 42
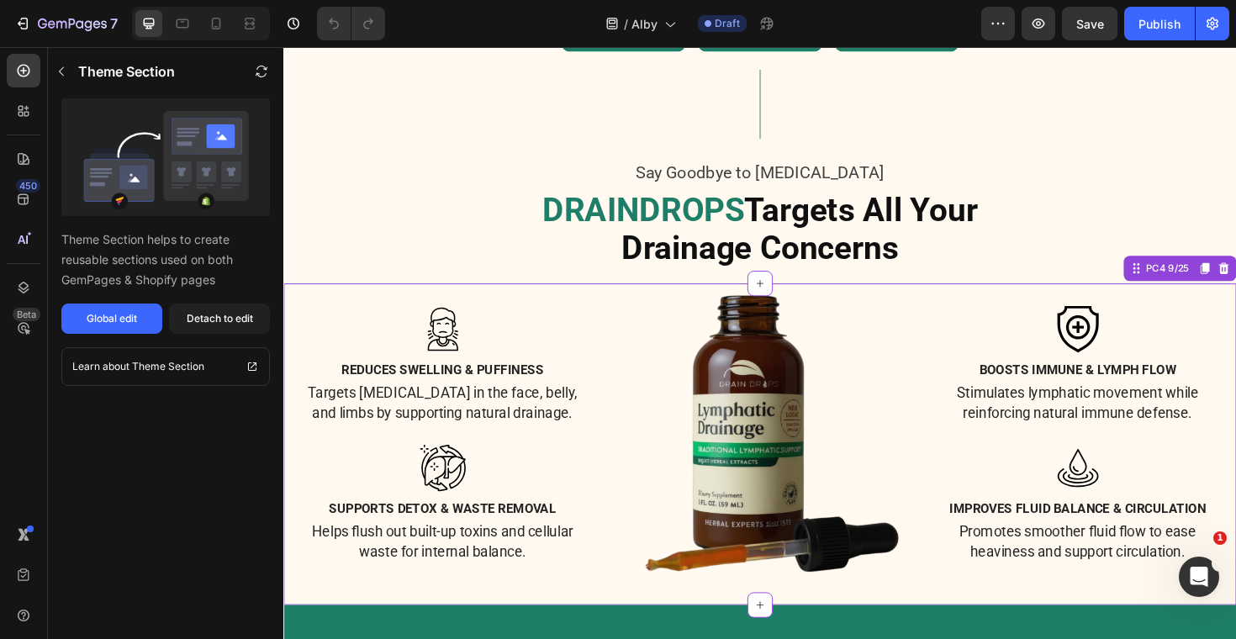
click at [510, 403] on p "Targets [MEDICAL_DATA] in the face, belly, and limbs by supporting natural drai…" at bounding box center [452, 424] width 308 height 42
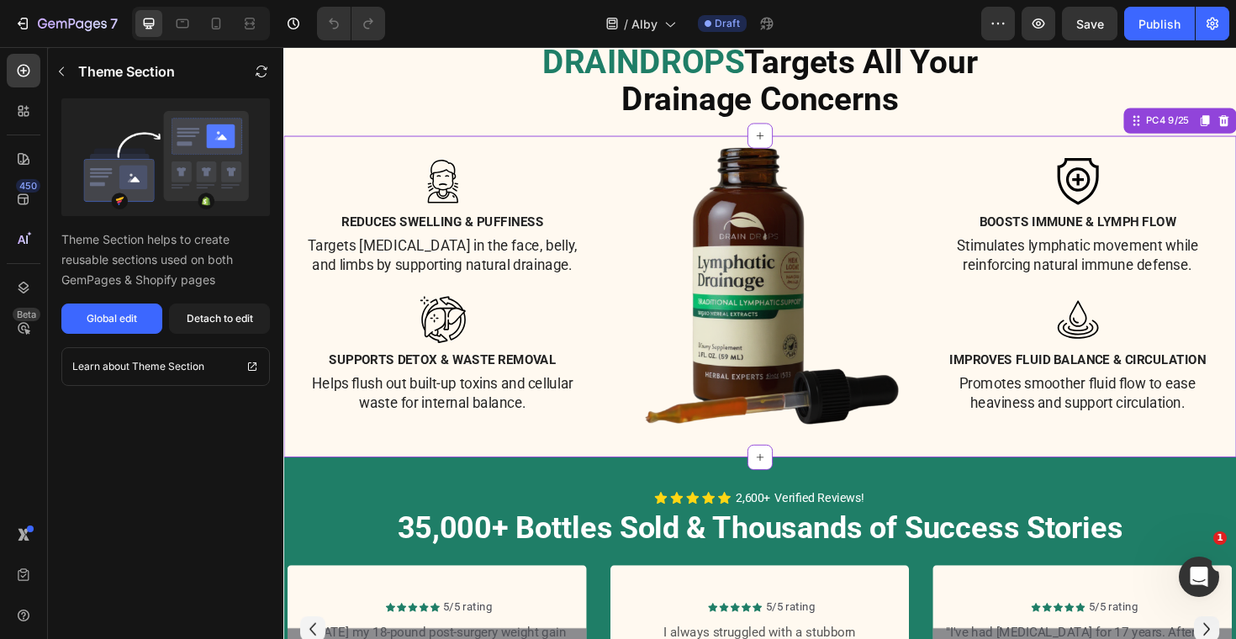
scroll to position [1772, 0]
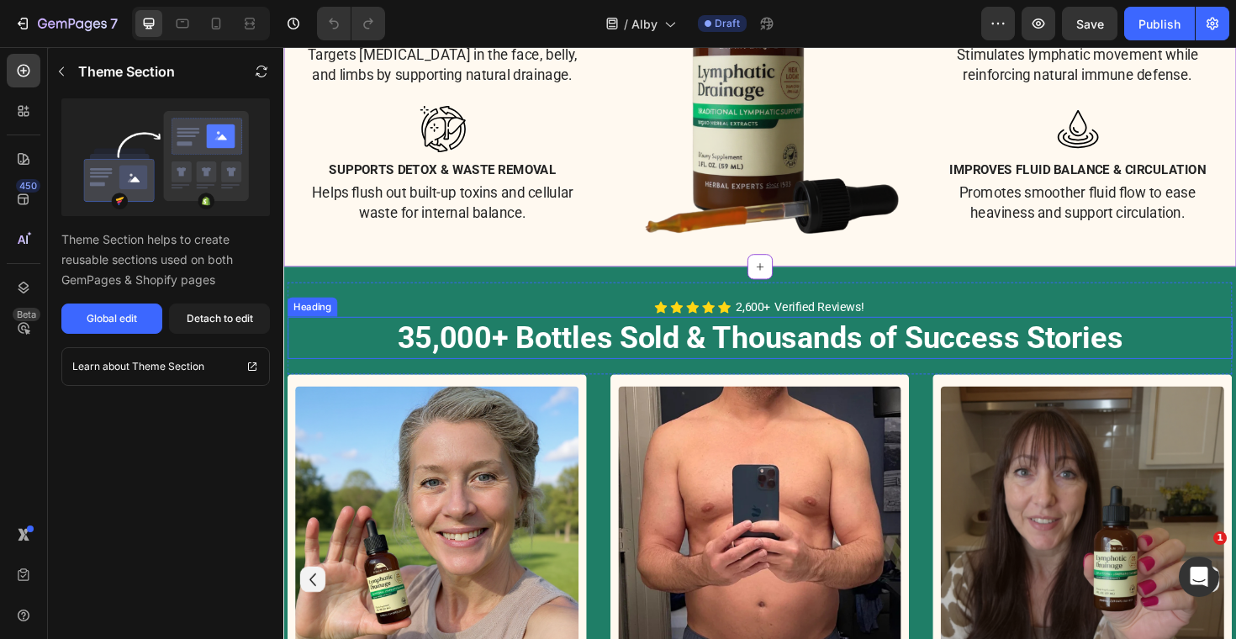
click at [840, 354] on span "35,000+ Bottles Sold & Thousands of Success Stories" at bounding box center [788, 354] width 769 height 37
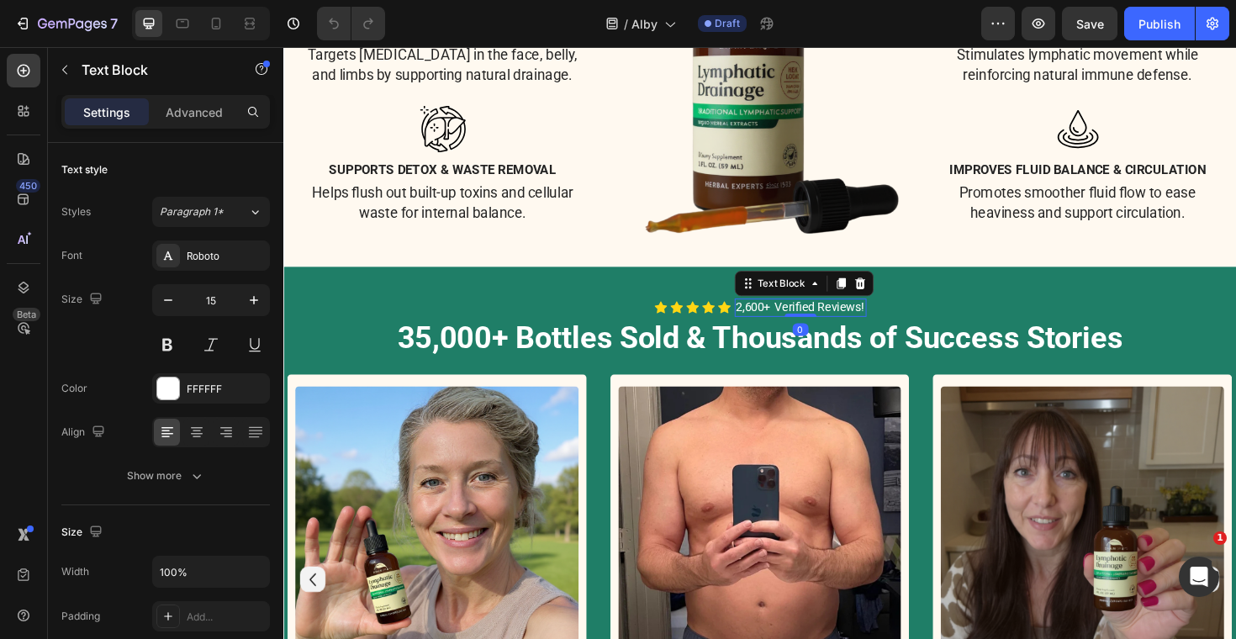
click at [839, 325] on p "2,600+ Verified Reviews!" at bounding box center [831, 323] width 136 height 17
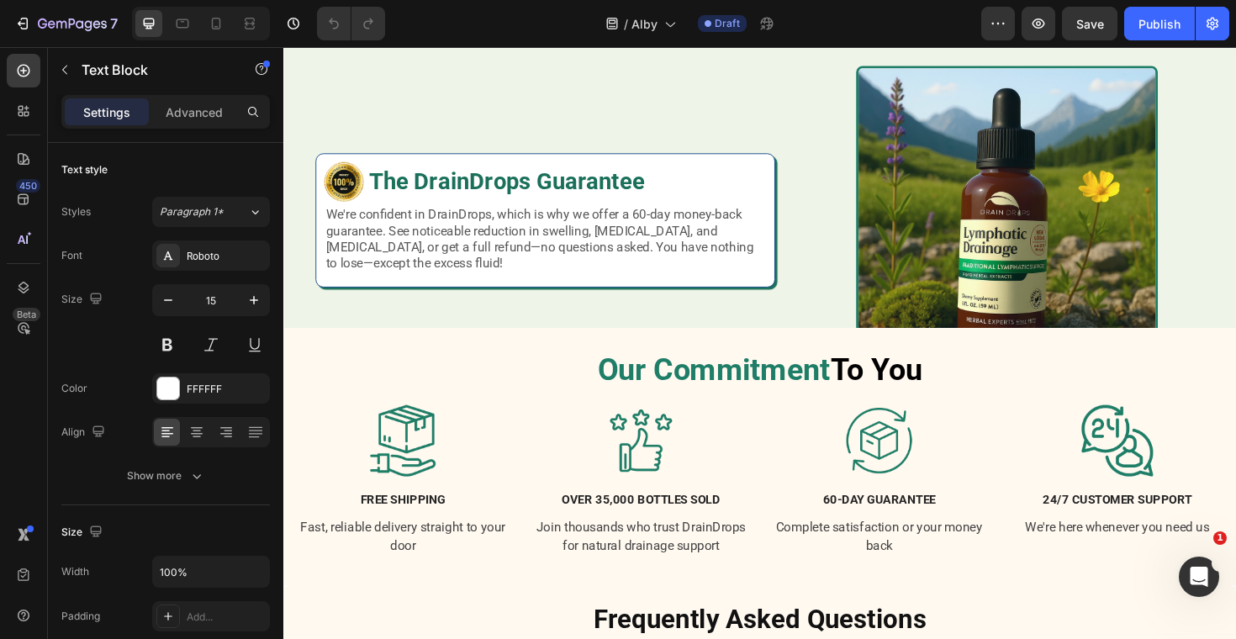
scroll to position [3434, 0]
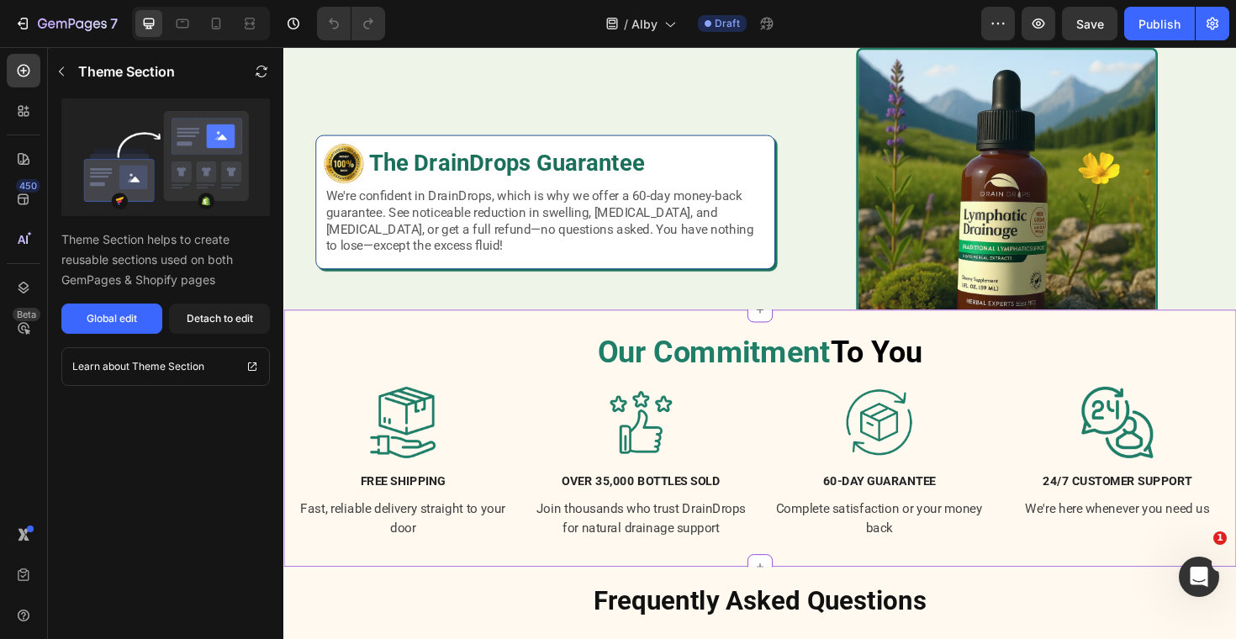
click at [922, 463] on img at bounding box center [914, 445] width 76 height 76
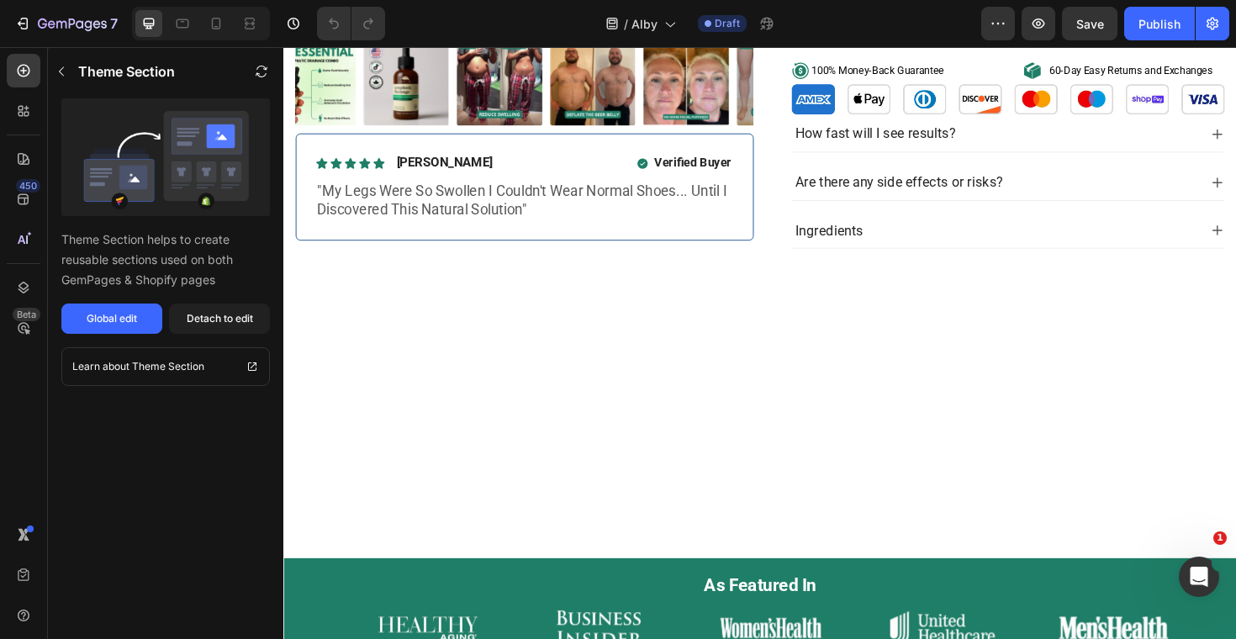
scroll to position [0, 0]
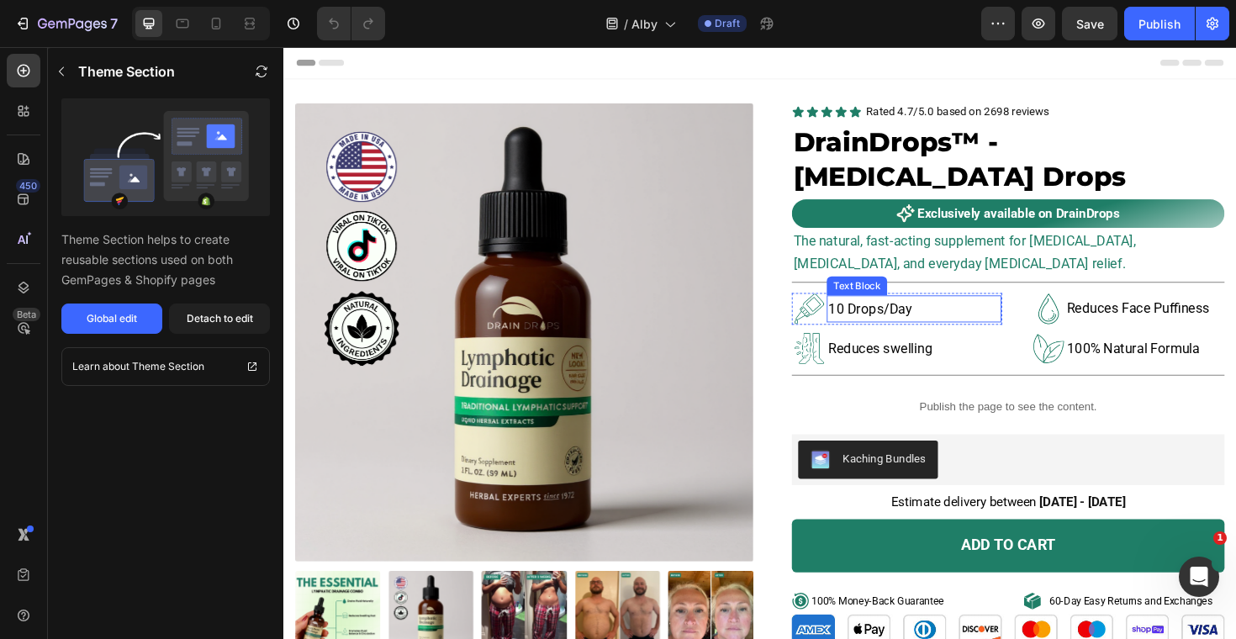
click at [933, 325] on p "10 Drops/Day" at bounding box center [951, 325] width 182 height 26
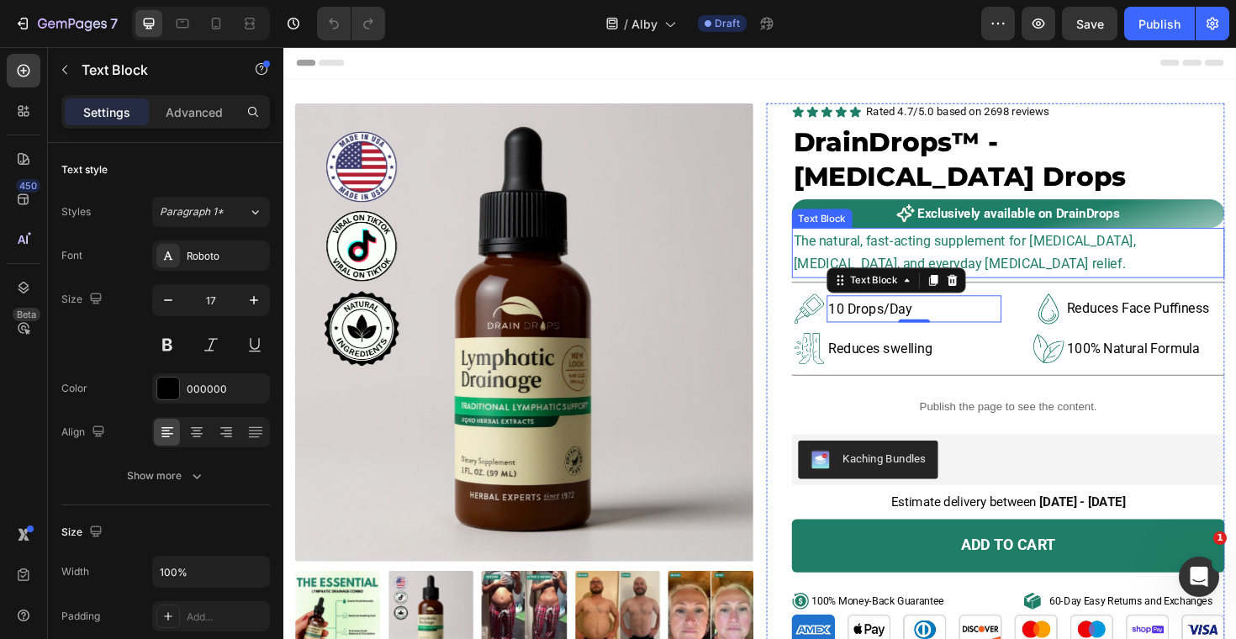
click at [1044, 250] on span "The natural, fast-acting supplement for [MEDICAL_DATA], [MEDICAL_DATA], and eve…" at bounding box center [1004, 265] width 362 height 42
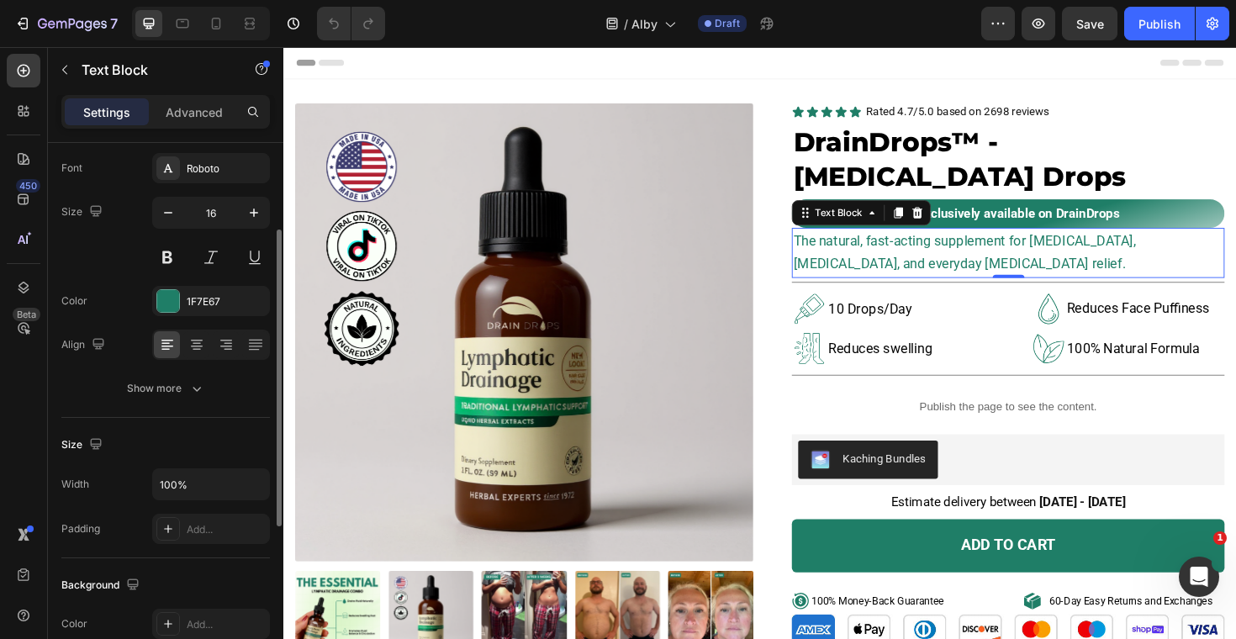
scroll to position [235, 0]
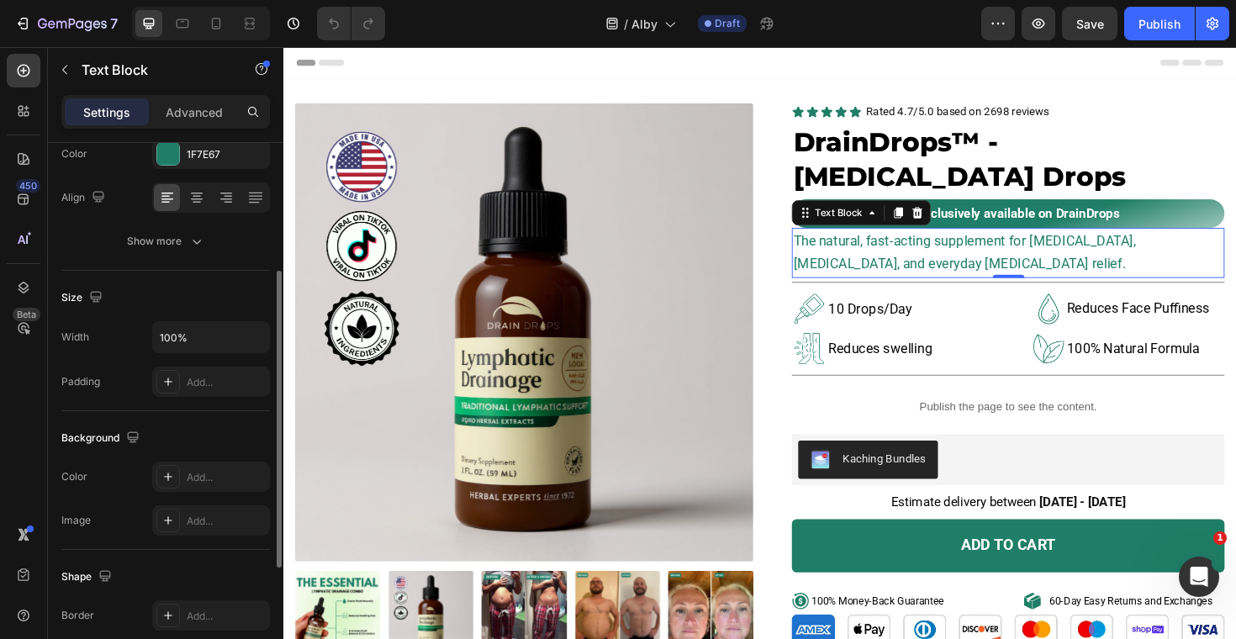
click at [999, 273] on span "The natural, fast-acting supplement for [MEDICAL_DATA], [MEDICAL_DATA], and eve…" at bounding box center [1004, 265] width 362 height 42
click at [1016, 278] on span "The natural, fast-acting supplement for [MEDICAL_DATA], [MEDICAL_DATA], and eve…" at bounding box center [1004, 265] width 362 height 42
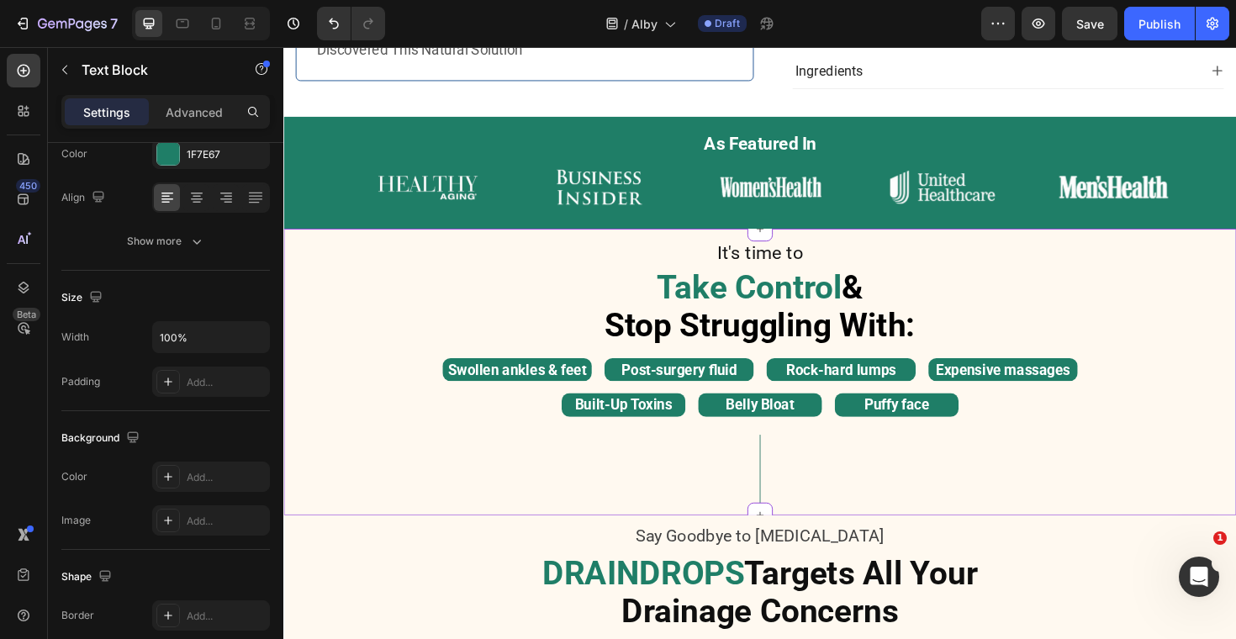
scroll to position [738, 0]
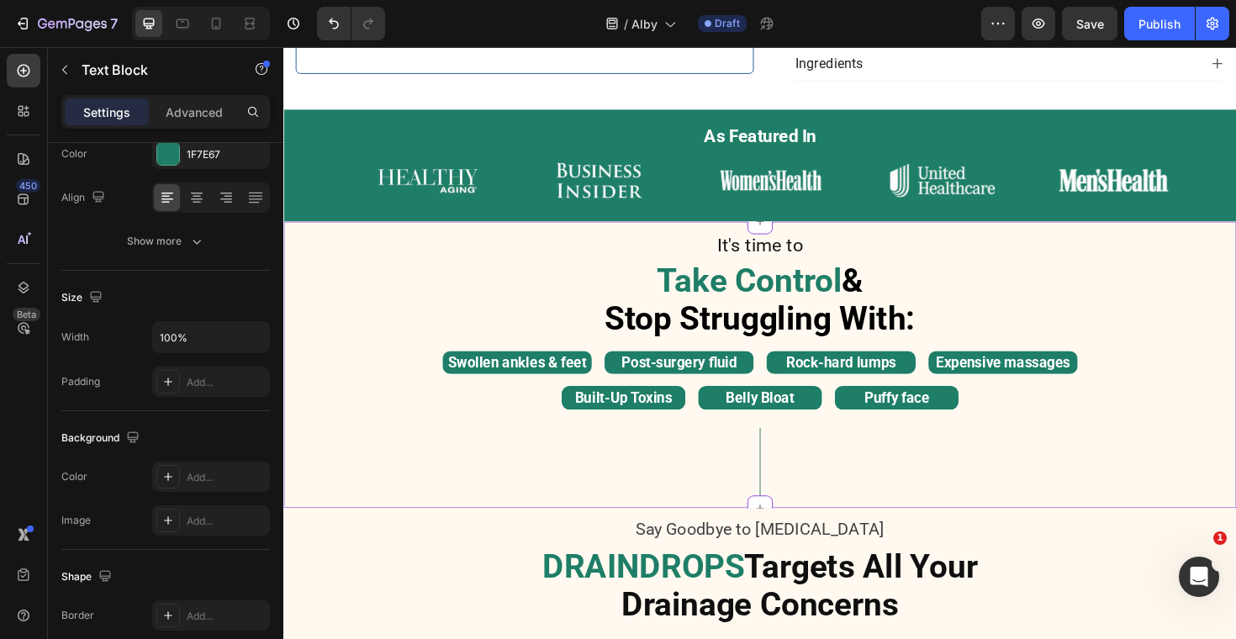
click at [787, 348] on strong "Stop Struggling With:" at bounding box center [788, 335] width 329 height 40
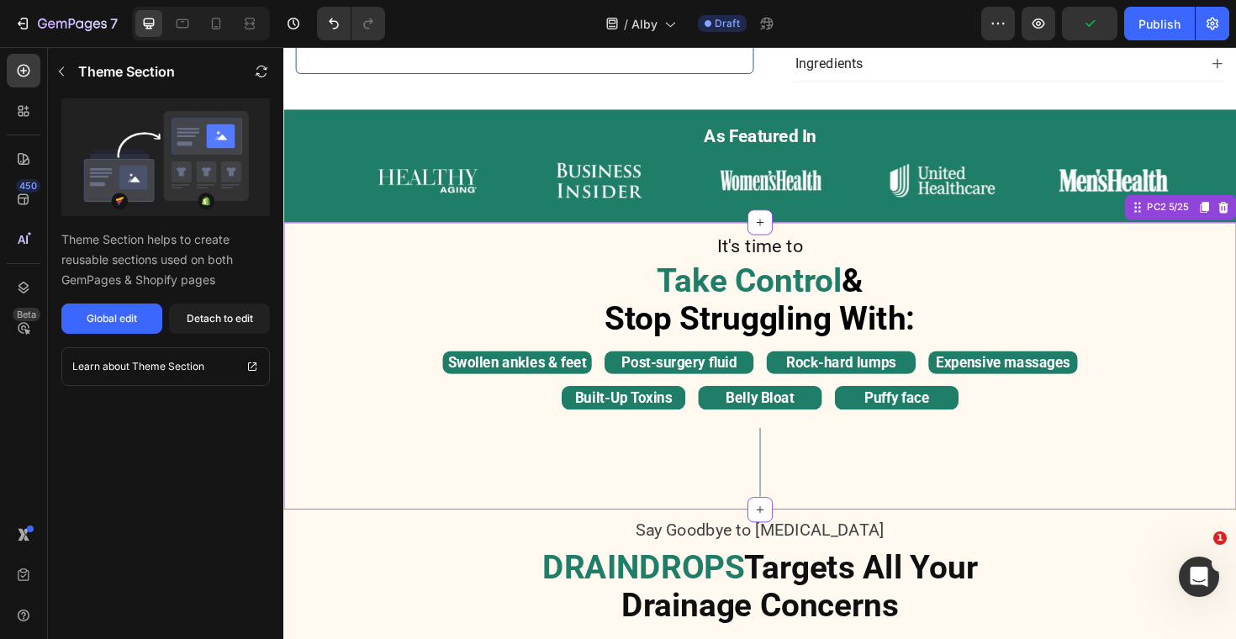
click at [858, 380] on strong "Rock-hard lumps" at bounding box center [874, 382] width 117 height 18
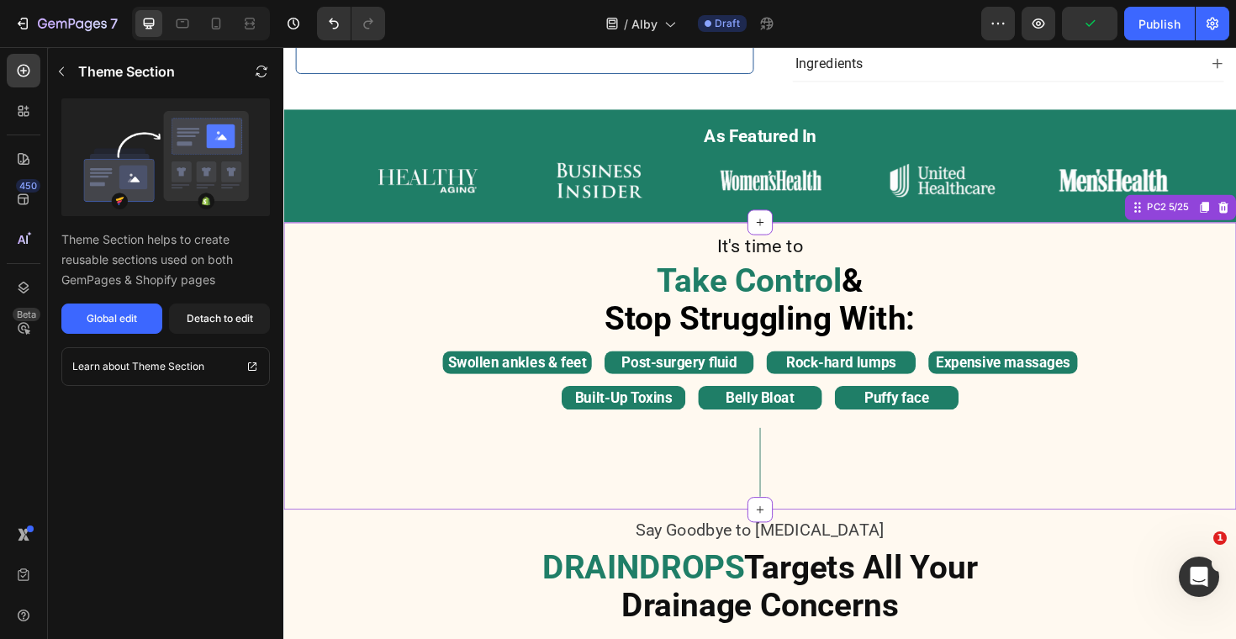
click at [936, 268] on p "It's time to" at bounding box center [788, 259] width 1006 height 33
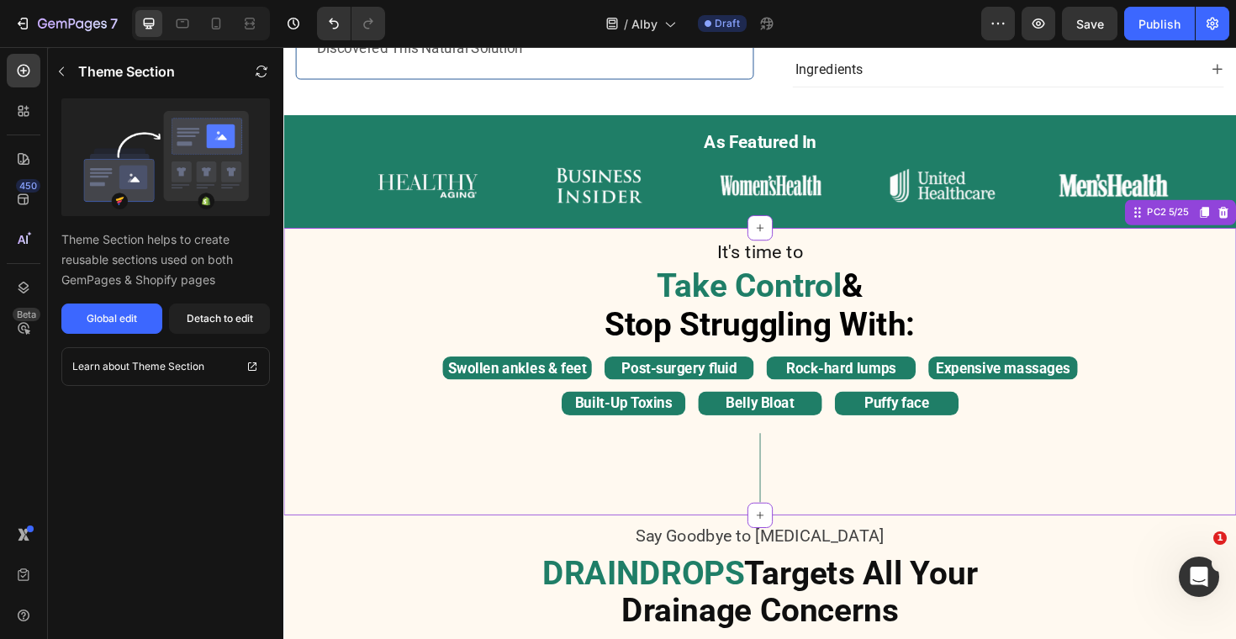
click at [888, 302] on strong "&" at bounding box center [886, 300] width 23 height 40
click at [790, 241] on icon at bounding box center [787, 238] width 13 height 13
click at [1055, 331] on p "Take Control & Stop Struggling With:" at bounding box center [788, 324] width 1006 height 80
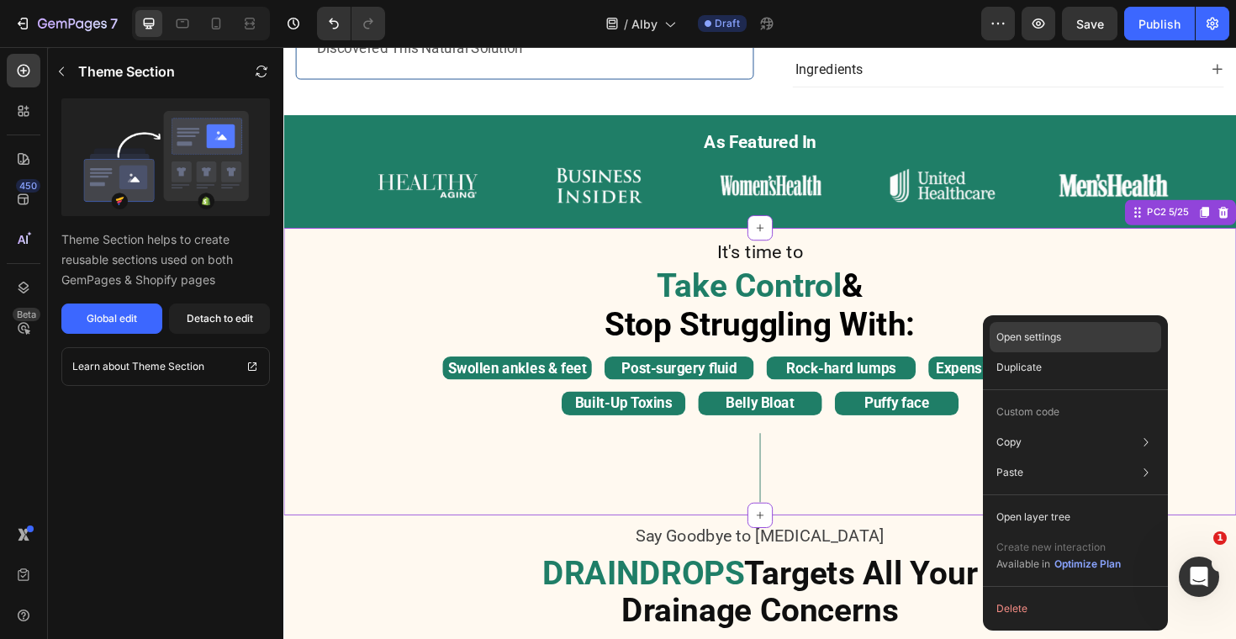
click at [1053, 341] on p "Open settings" at bounding box center [1028, 337] width 65 height 15
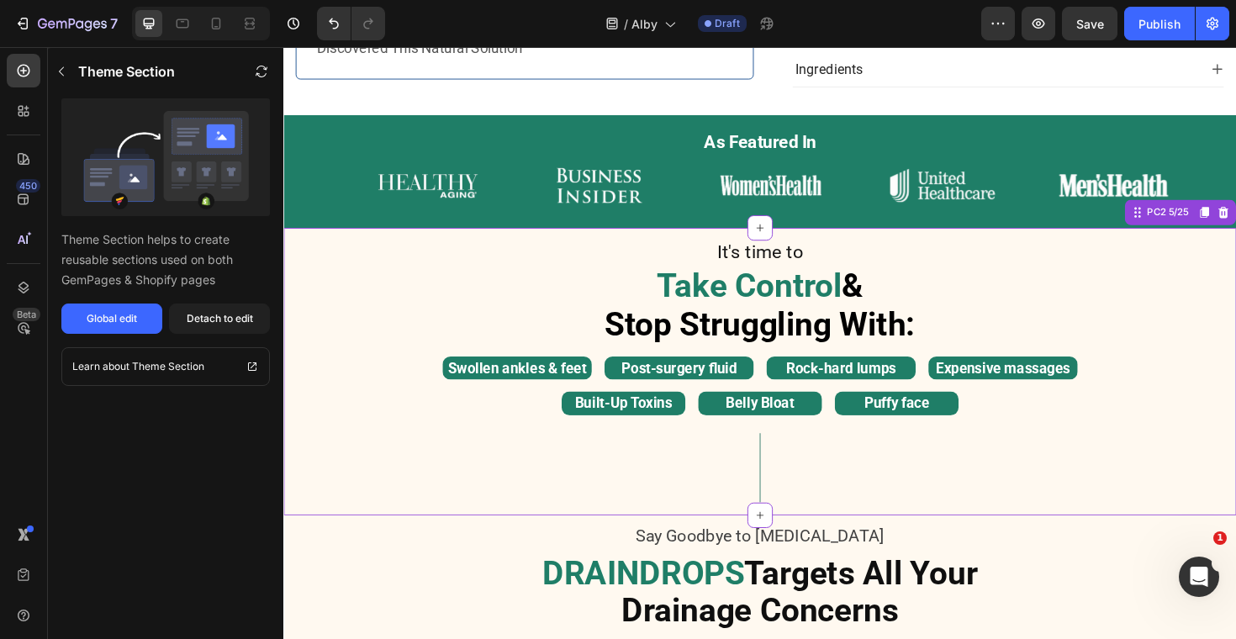
click at [821, 394] on p "Rock-hard lumps" at bounding box center [873, 387] width 155 height 21
click at [268, 66] on button "button" at bounding box center [261, 71] width 27 height 27
click at [69, 66] on button "button" at bounding box center [61, 71] width 27 height 27
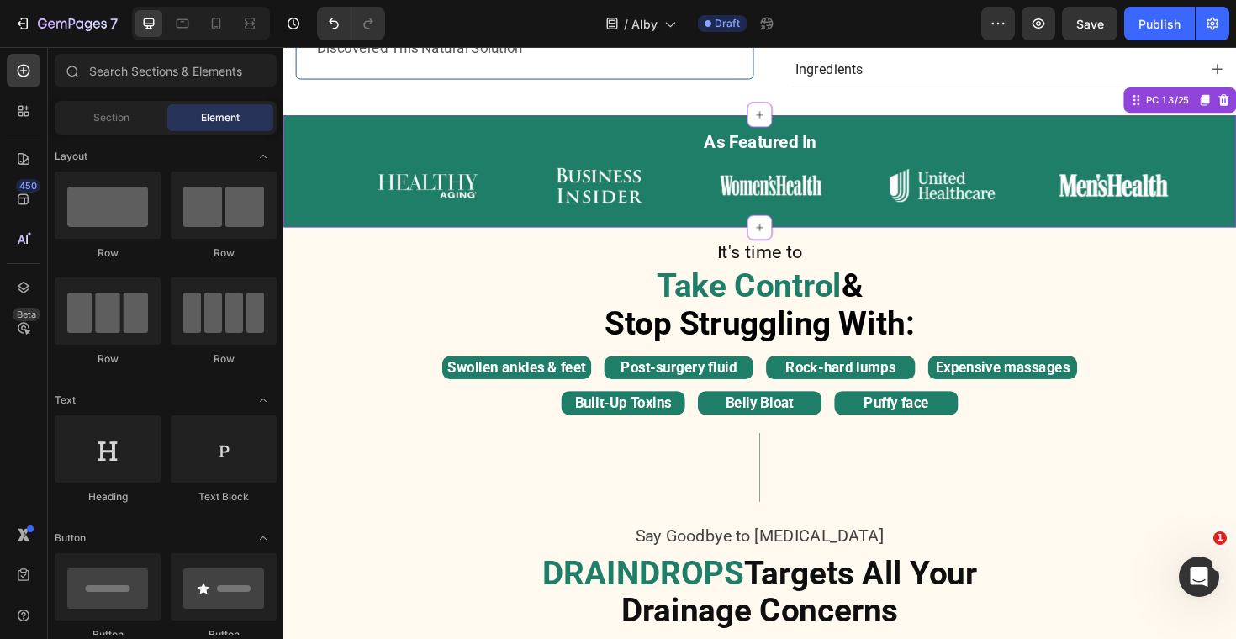
click at [464, 192] on img at bounding box center [437, 194] width 182 height 45
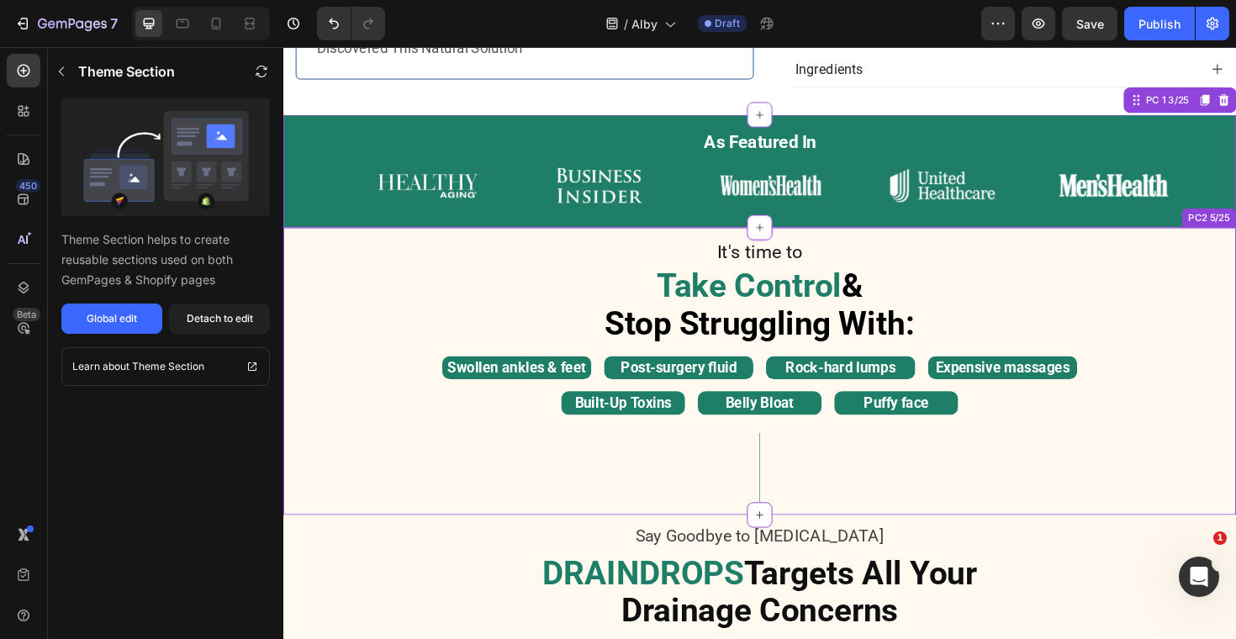
click at [403, 315] on p "Take Control & Stop Struggling With:" at bounding box center [788, 324] width 1006 height 80
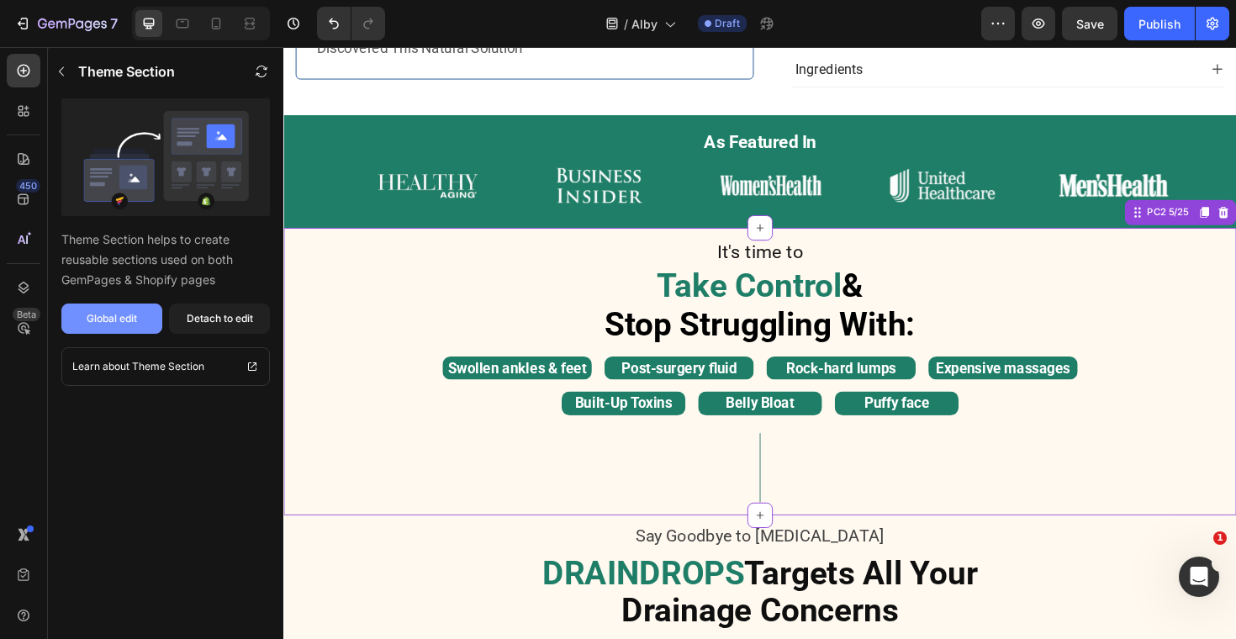
click at [111, 317] on div "Global edit" at bounding box center [112, 318] width 50 height 15
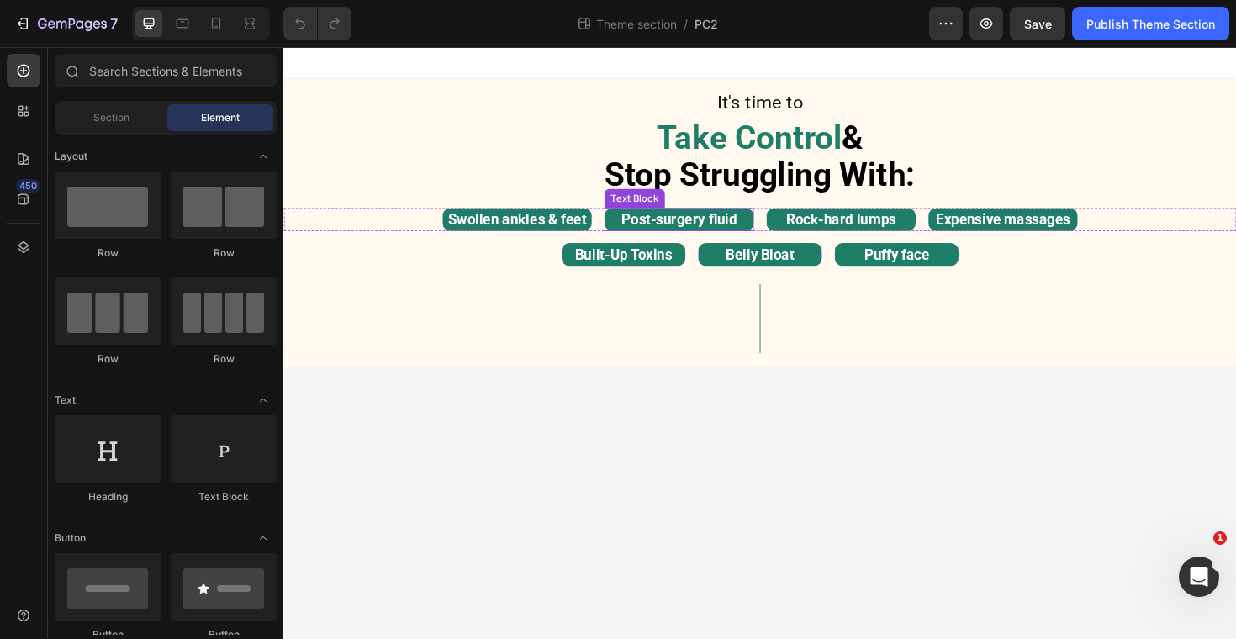
click at [685, 231] on strong "Post-surgery fluid" at bounding box center [702, 230] width 123 height 18
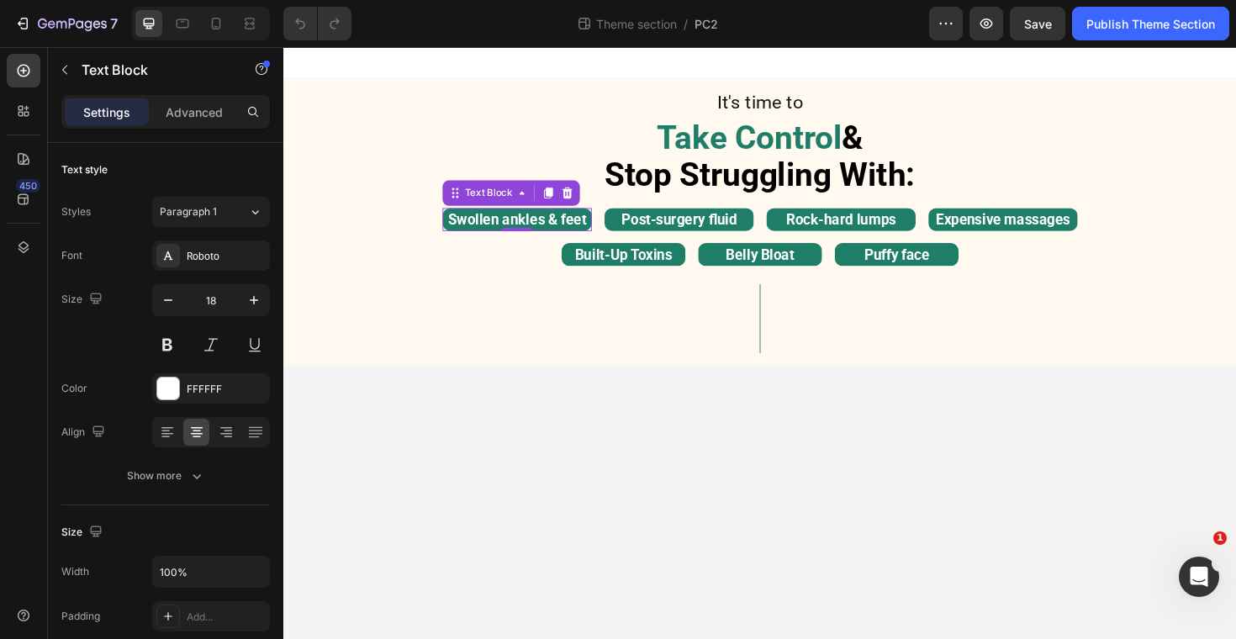
click at [540, 226] on strong "Swollen ankles & feet" at bounding box center [530, 230] width 146 height 18
click at [649, 262] on strong "Built-Up Toxins" at bounding box center [643, 267] width 103 height 18
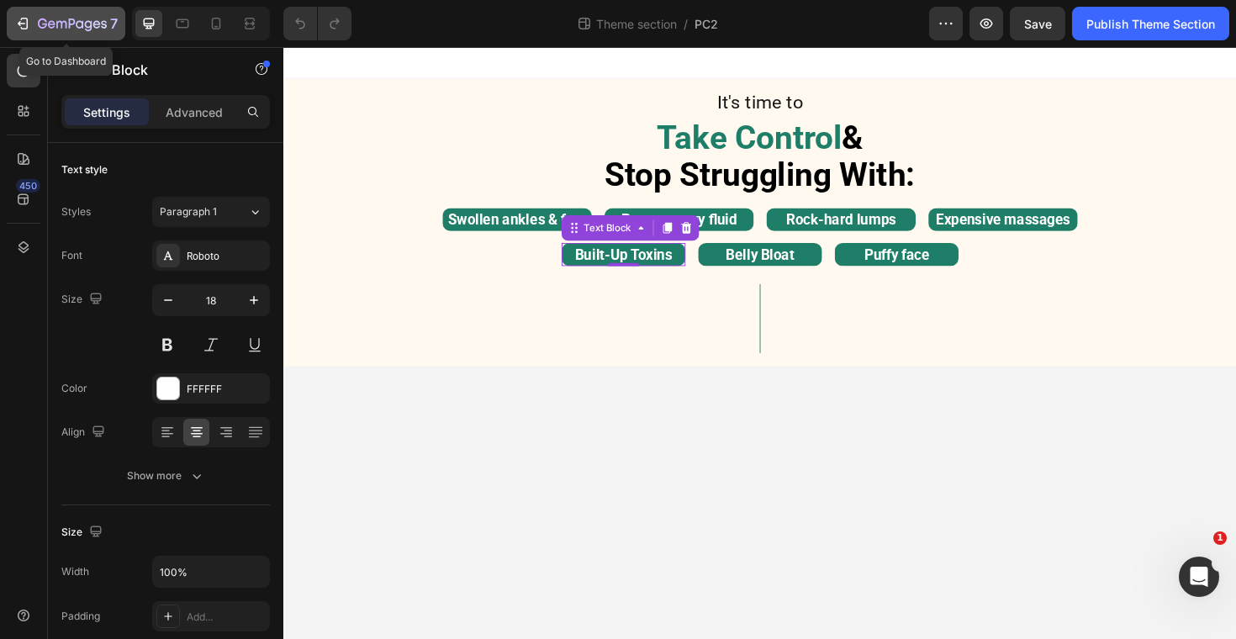
click at [50, 29] on icon "button" at bounding box center [72, 25] width 69 height 14
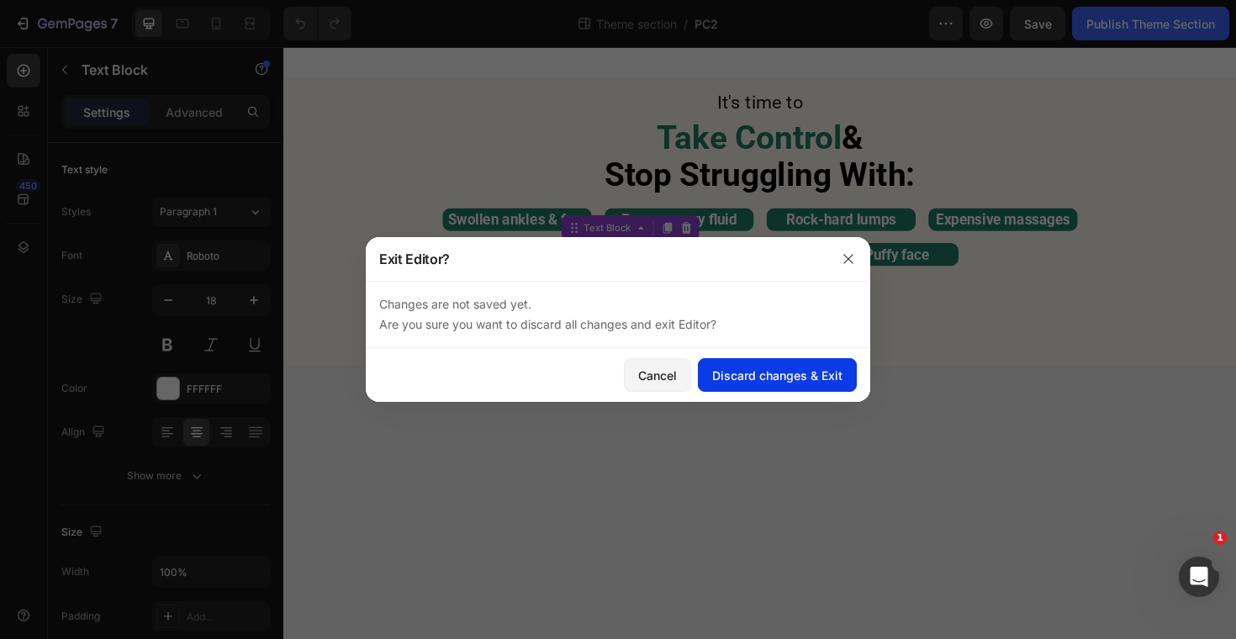
click at [787, 377] on div "Discard changes & Exit" at bounding box center [777, 376] width 130 height 18
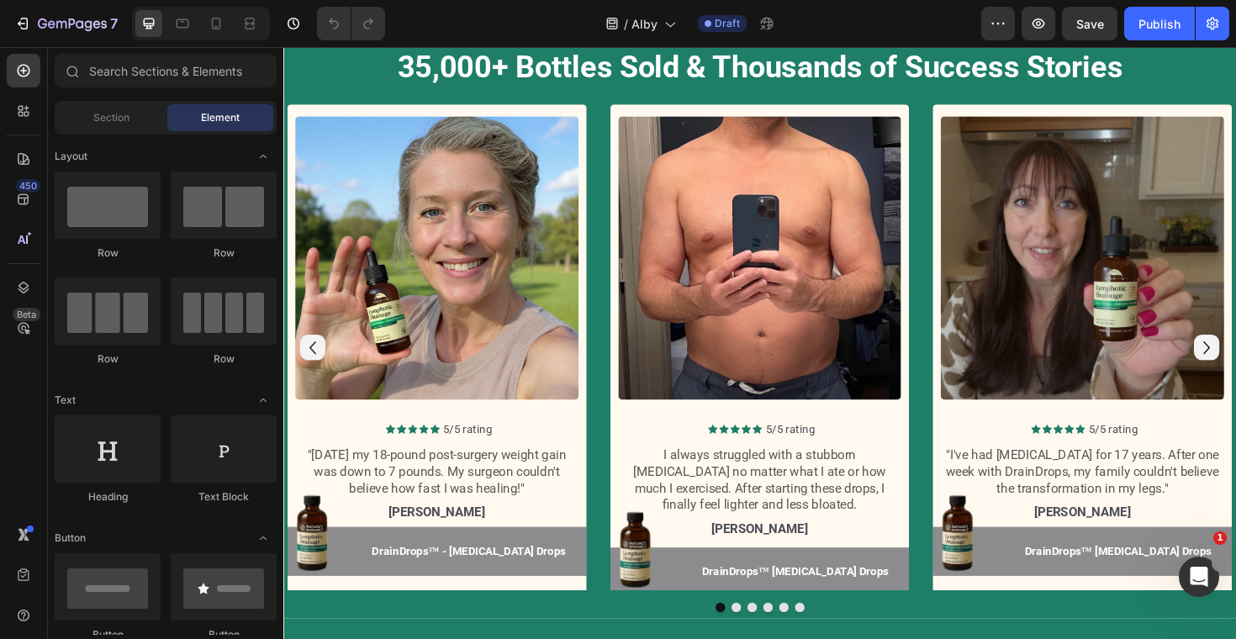
scroll to position [1756, 0]
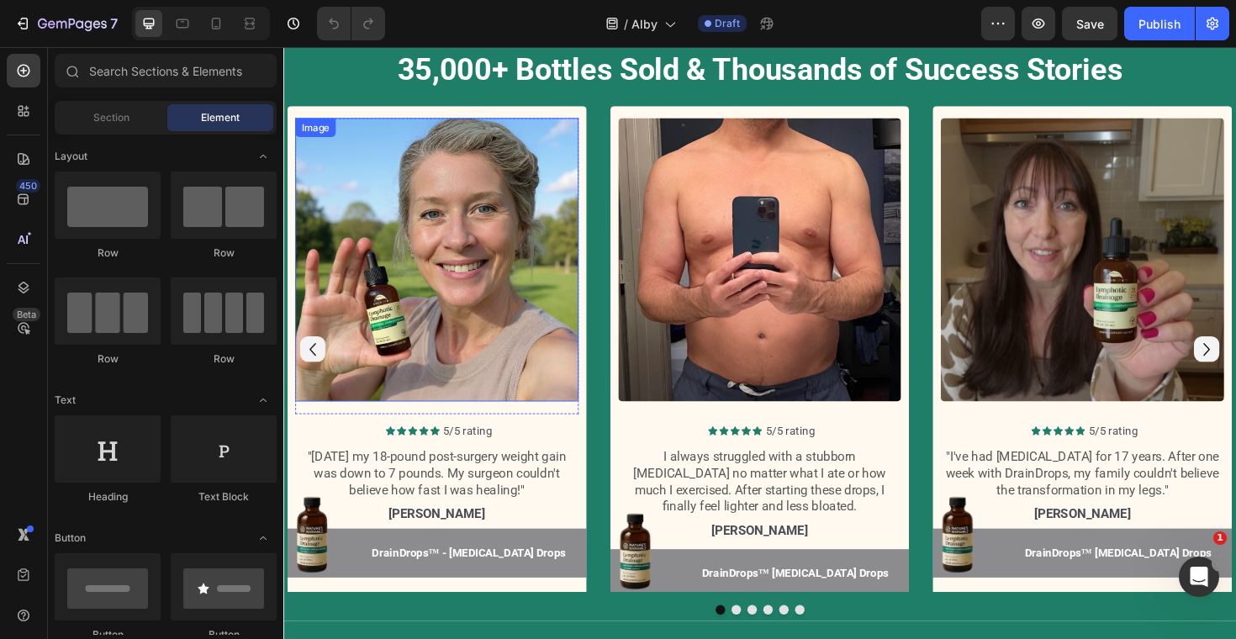
click at [441, 369] on img at bounding box center [446, 273] width 300 height 300
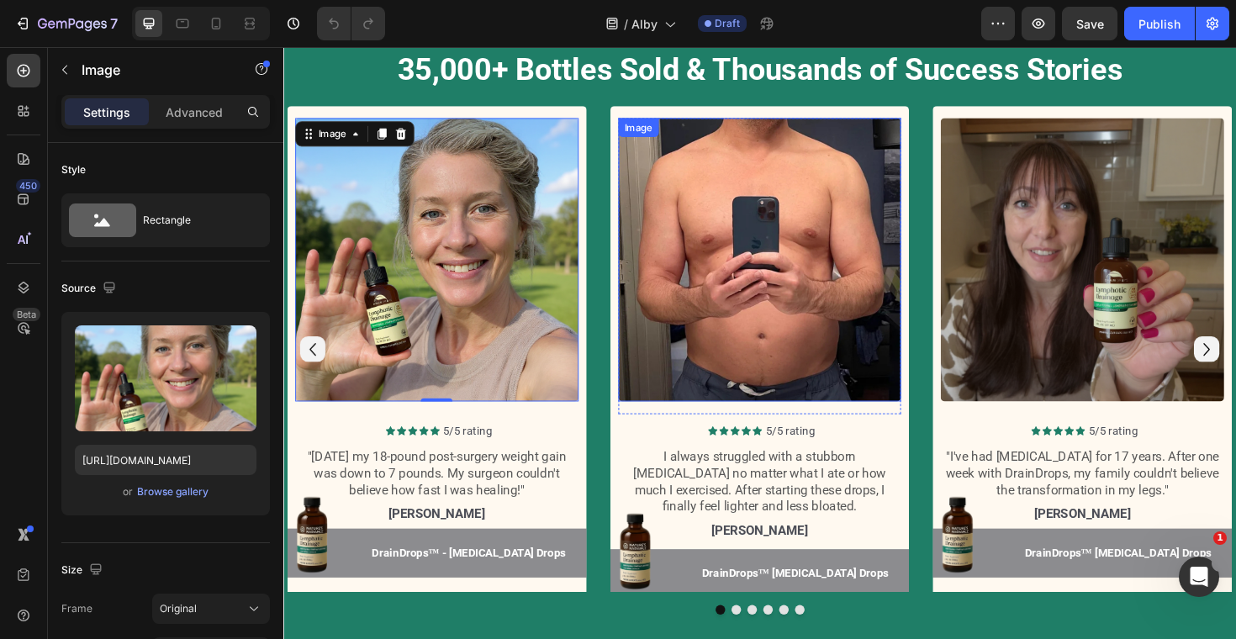
click at [789, 384] on img at bounding box center [788, 273] width 300 height 300
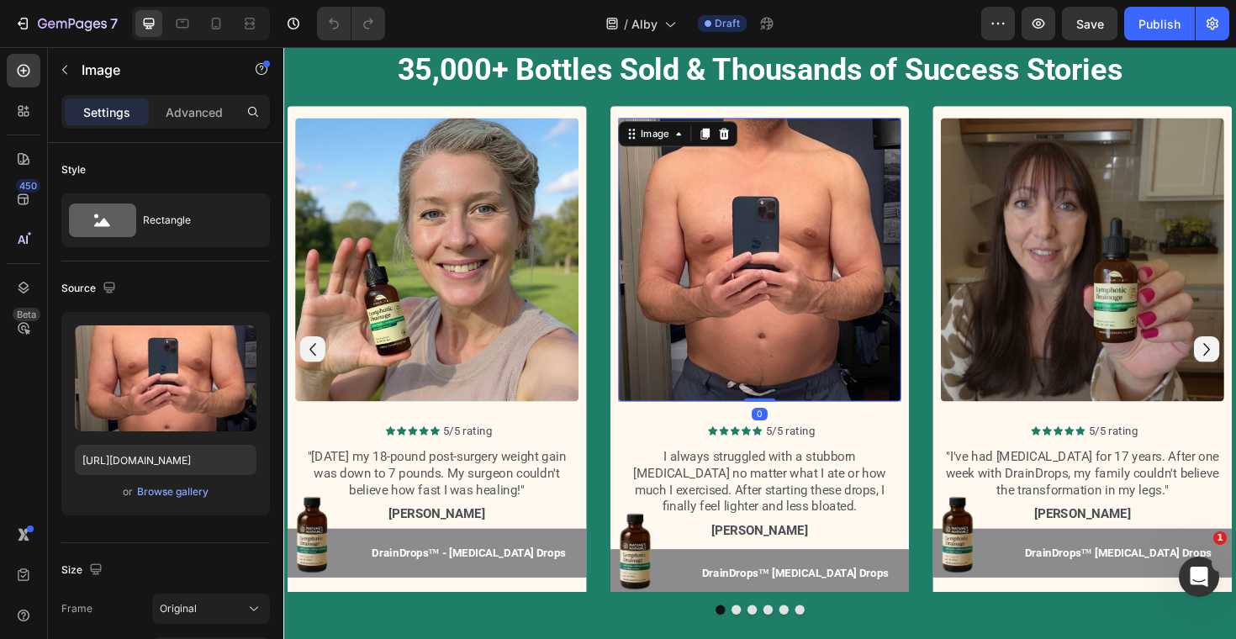
scroll to position [1719, 0]
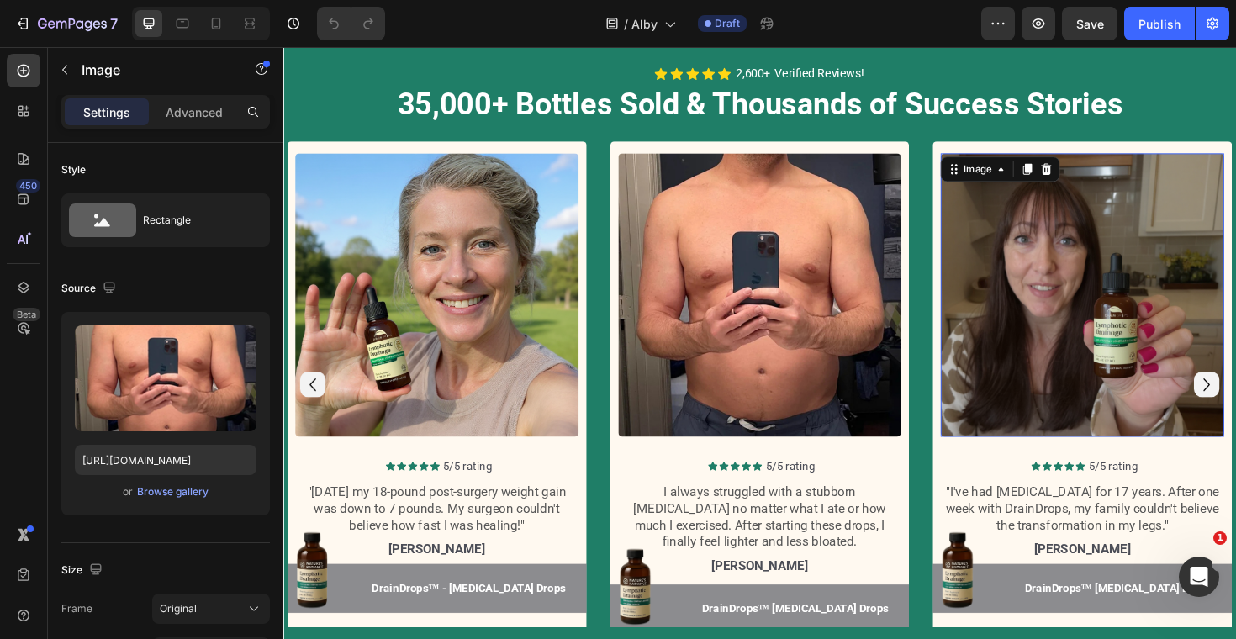
click at [1199, 374] on img at bounding box center [1130, 310] width 300 height 300
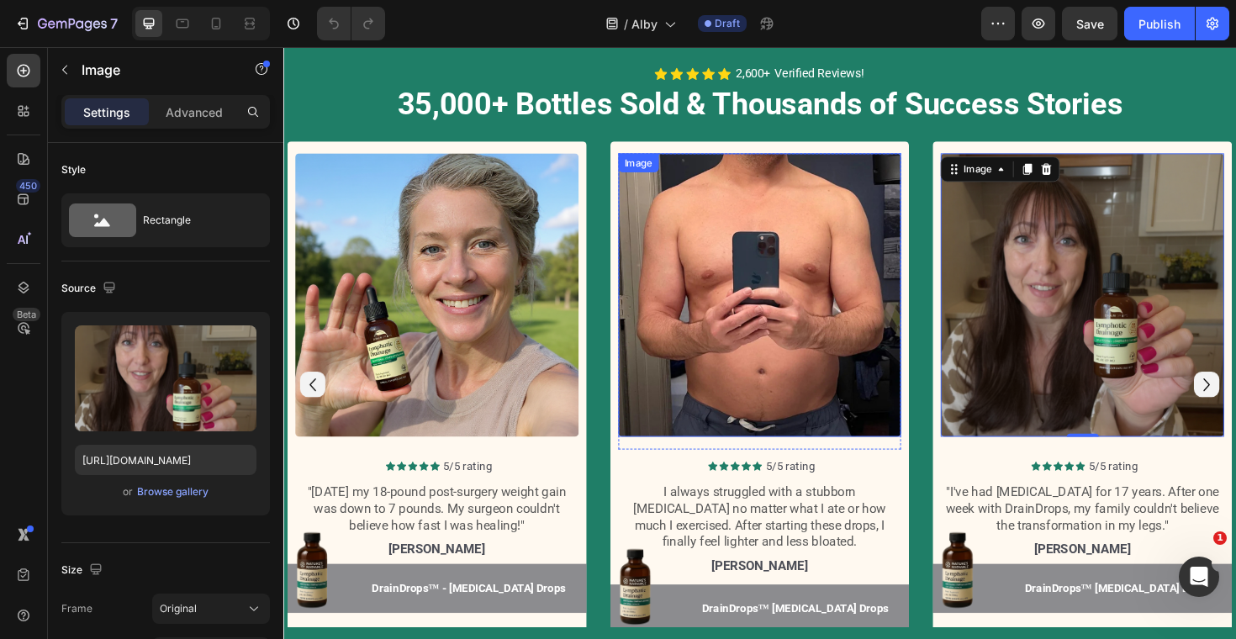
click at [787, 353] on img at bounding box center [788, 310] width 300 height 300
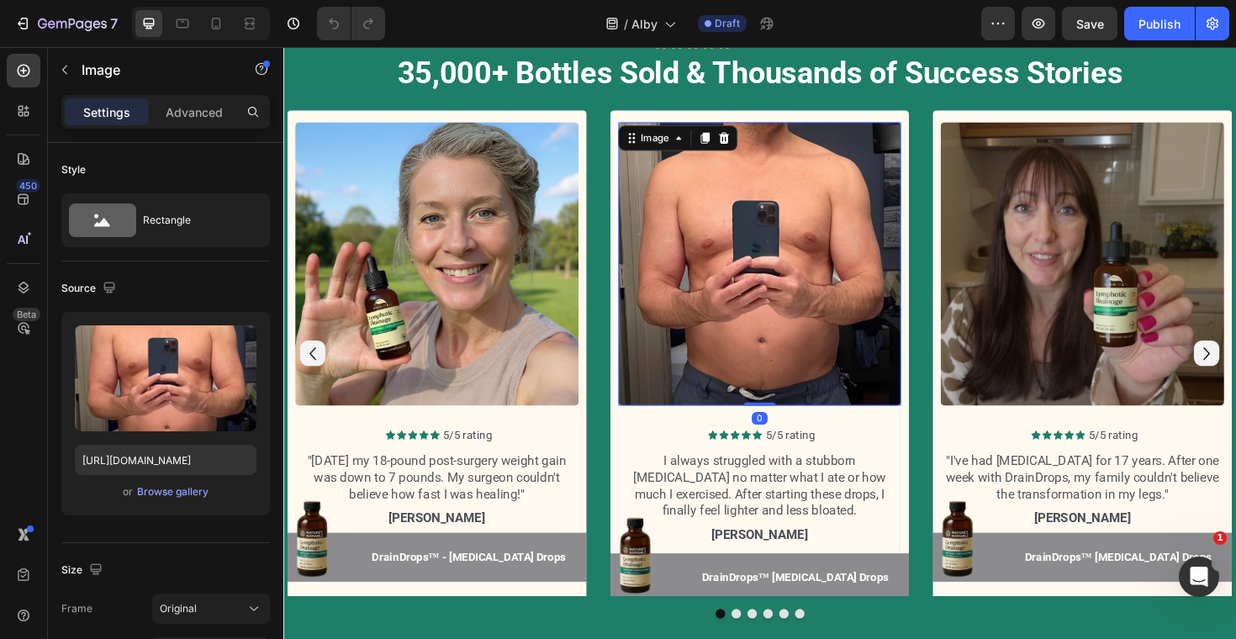
scroll to position [1754, 0]
